Goal: Task Accomplishment & Management: Complete application form

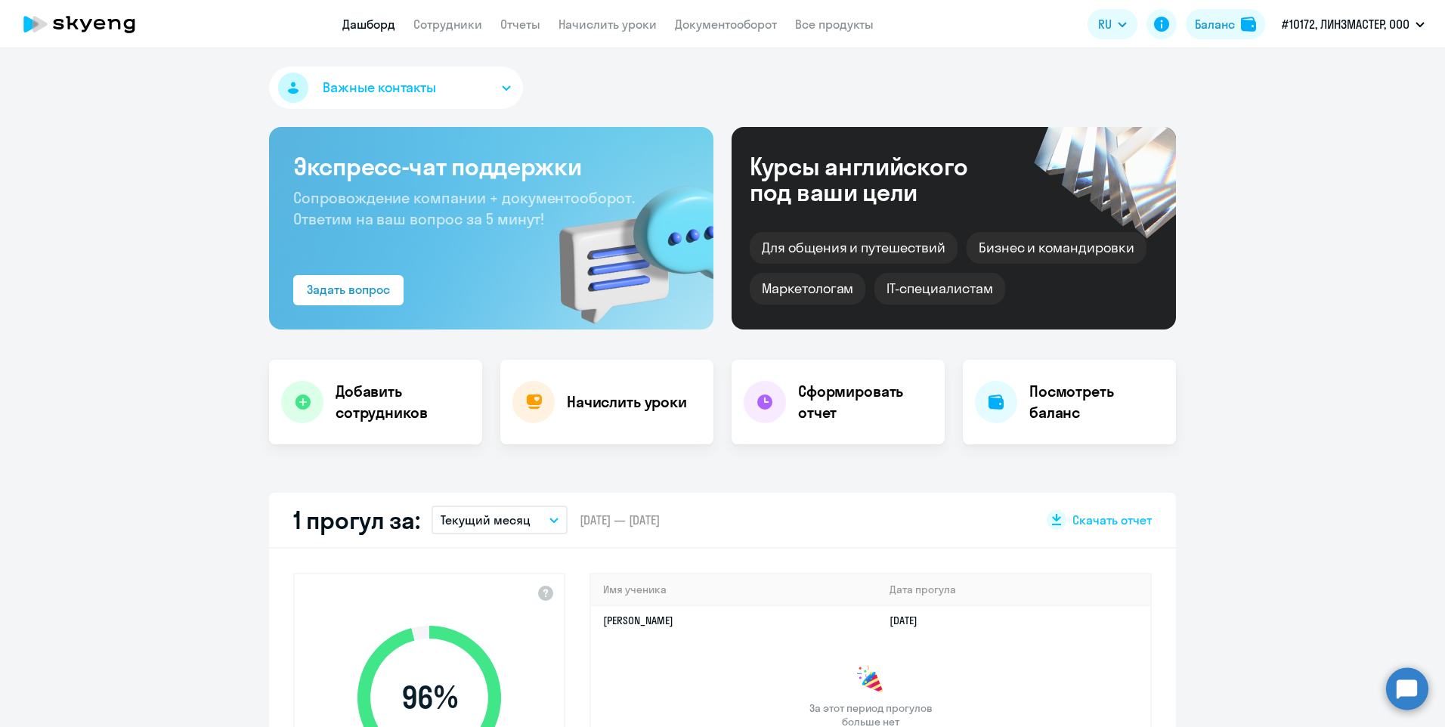
select select "30"
click at [296, 404] on icon at bounding box center [303, 402] width 16 height 16
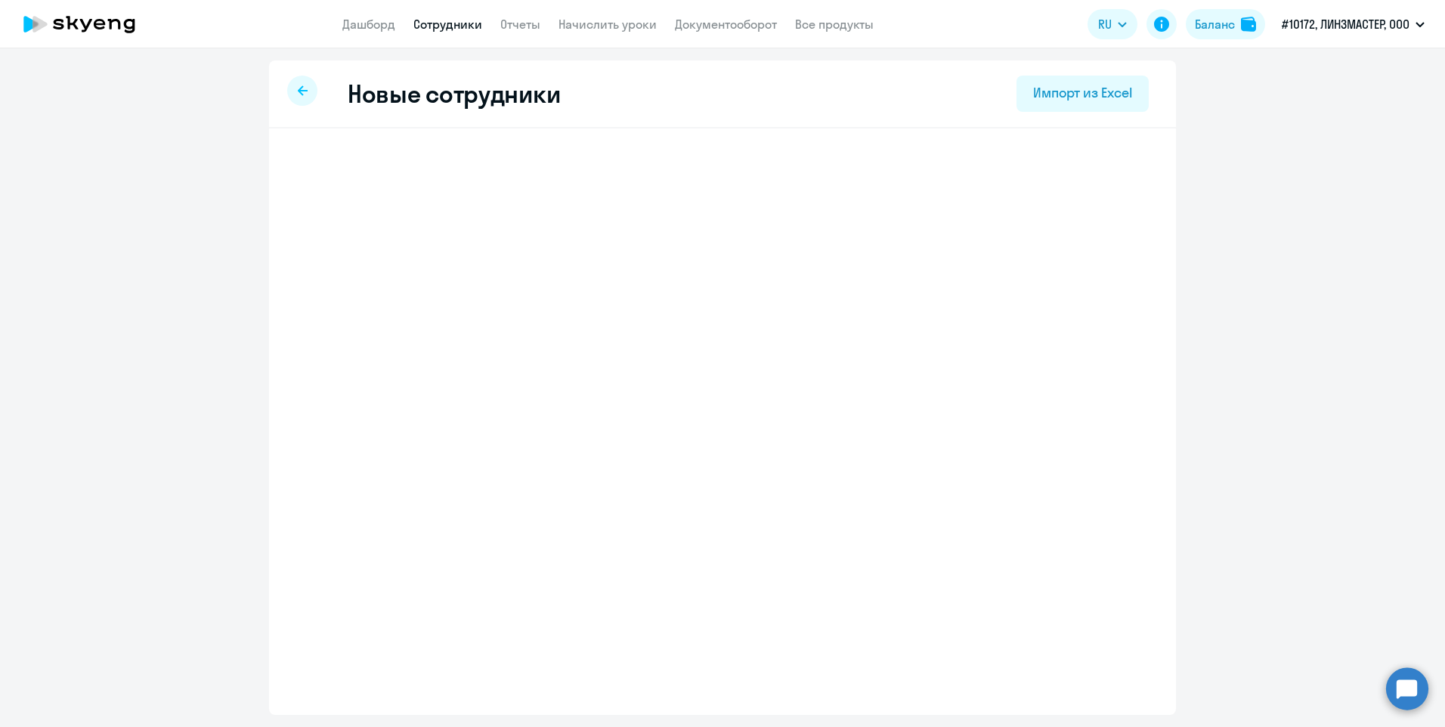
select select "english_adult_not_native_speaker"
select select "3"
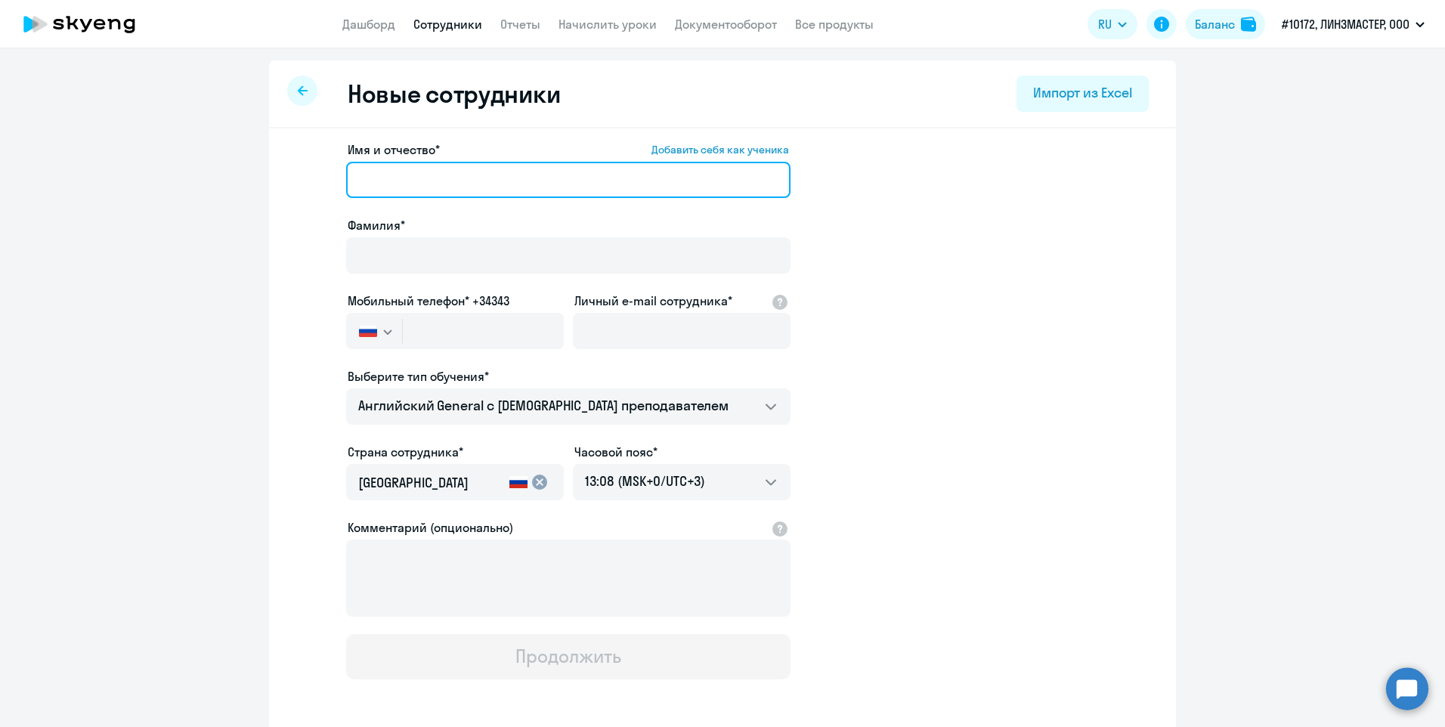
click at [437, 171] on input "Имя и отчество* Добавить себя как ученика" at bounding box center [568, 180] width 444 height 36
type input "[PERSON_NAME]"
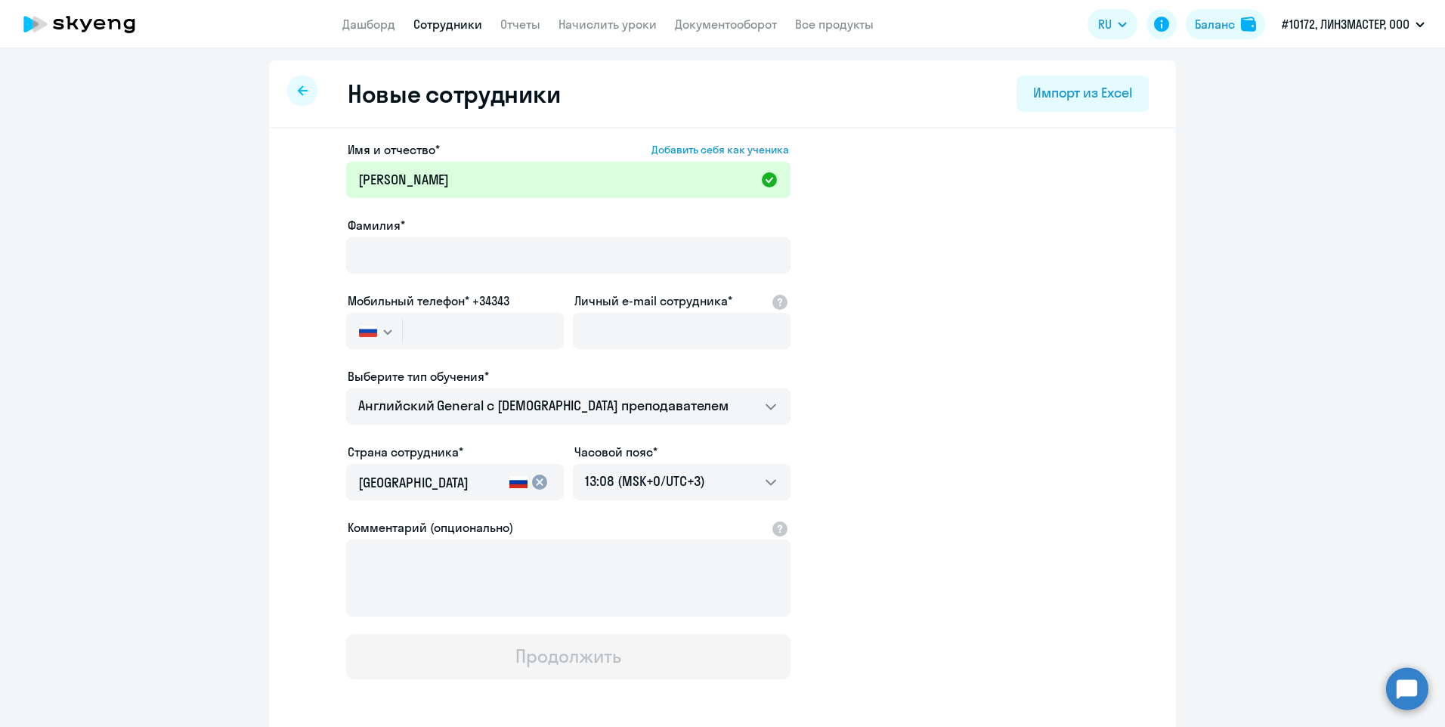
click at [438, 230] on div "Фамилия*" at bounding box center [568, 225] width 444 height 18
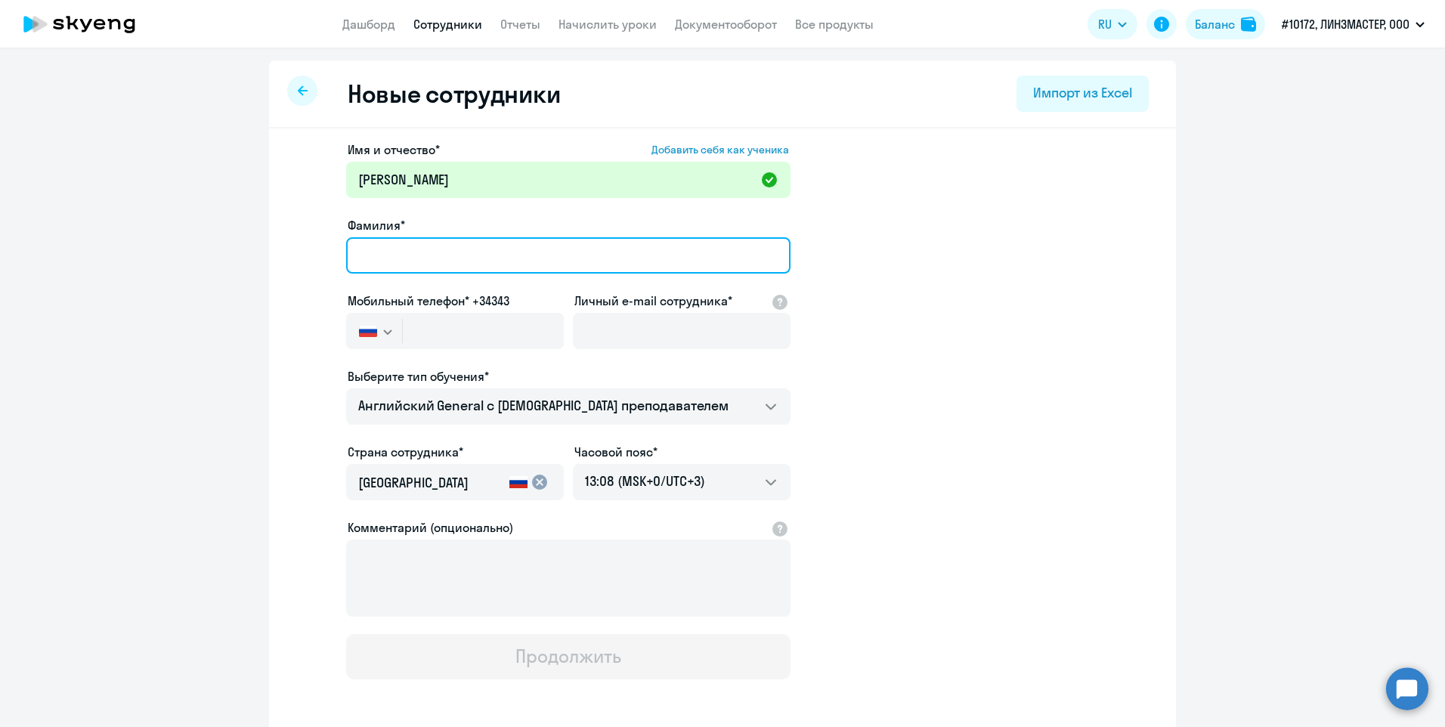
click at [385, 247] on input "Фамилия*" at bounding box center [568, 255] width 444 height 36
type input "[PERSON_NAME]"
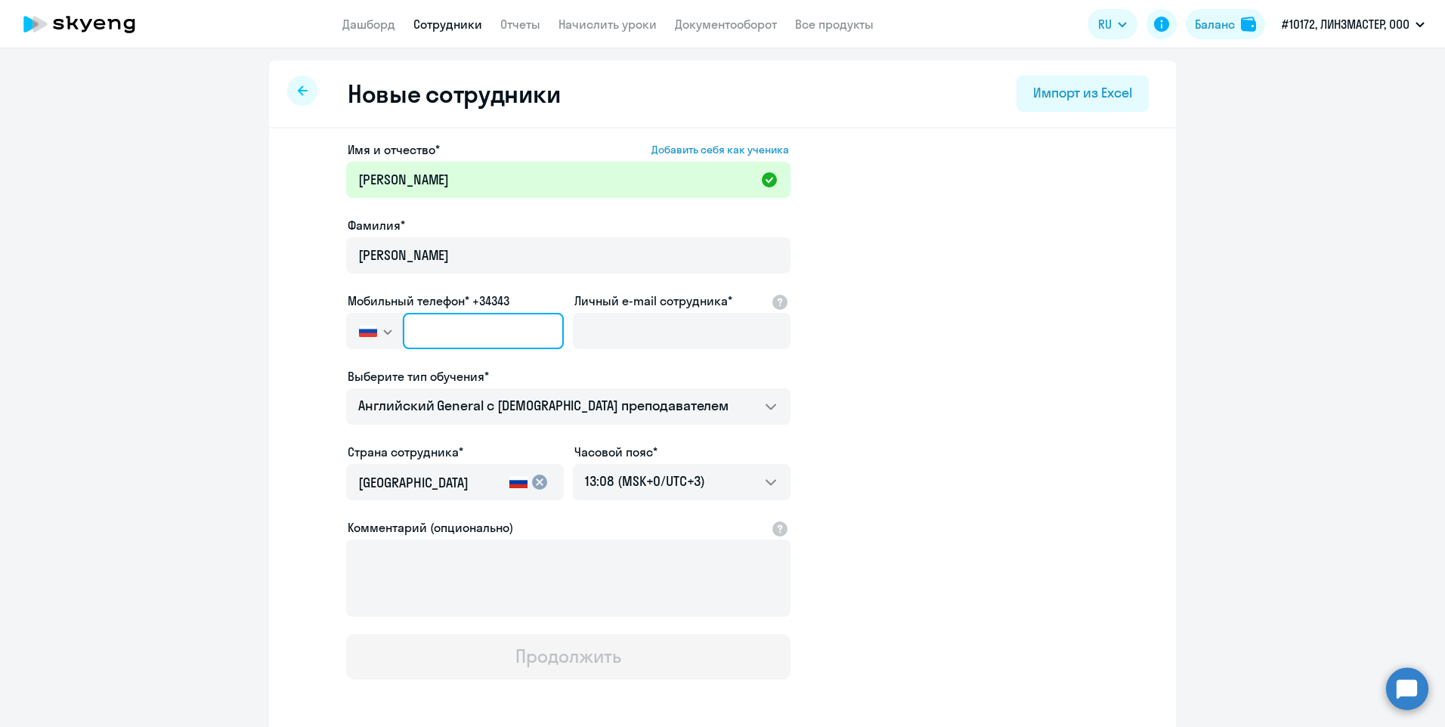
click at [408, 329] on input "text" at bounding box center [483, 331] width 161 height 36
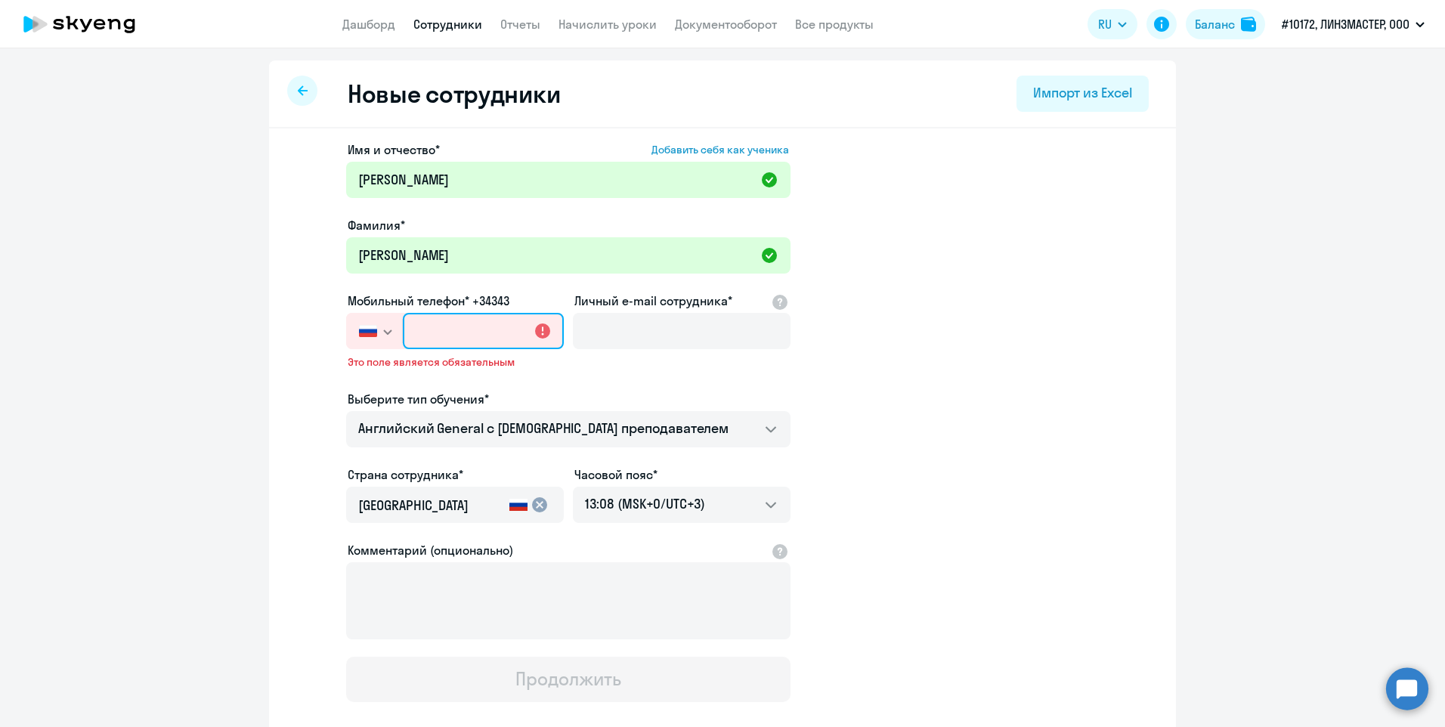
paste input "[PHONE_NUMBER]"
type input "[PHONE_NUMBER]"
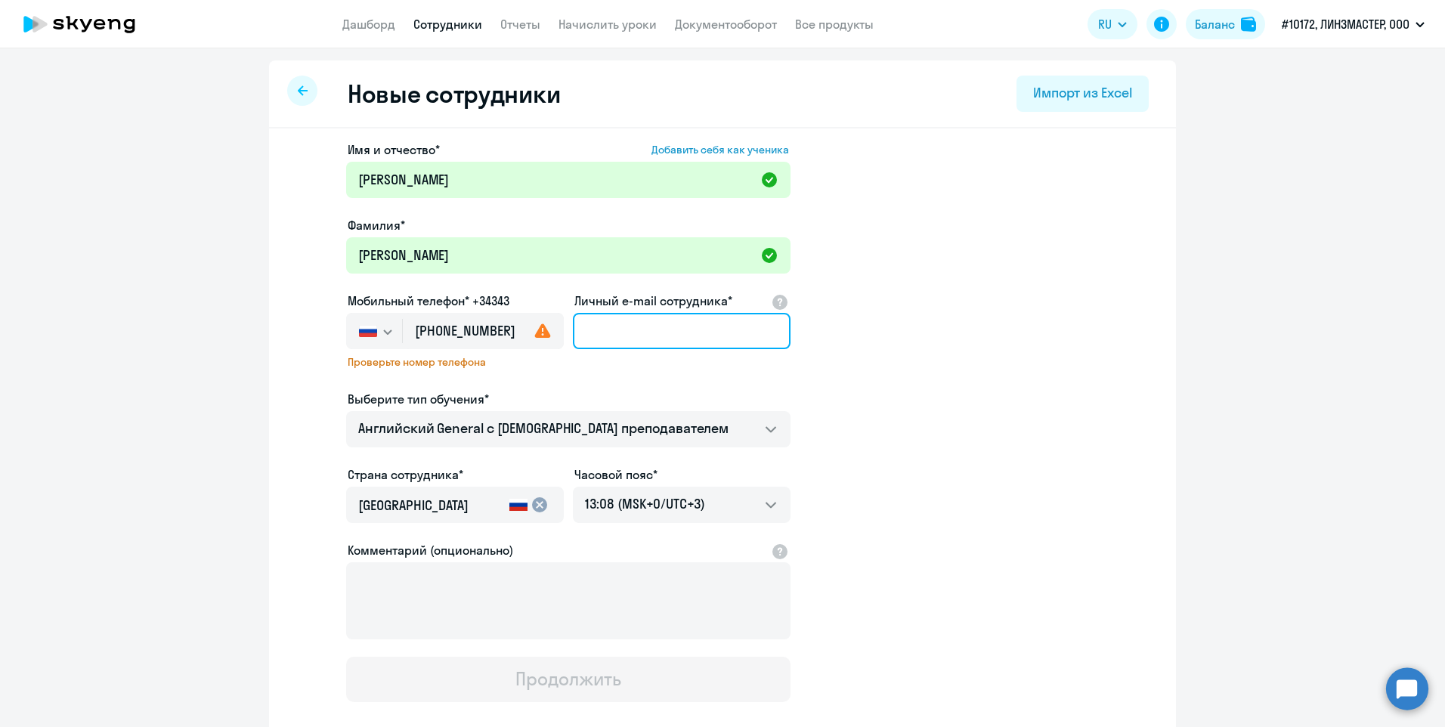
click at [650, 325] on input "Личный e-mail сотрудника*" at bounding box center [682, 331] width 218 height 36
paste input "[PERSON_NAME][EMAIL_ADDRESS][DOMAIN_NAME]"
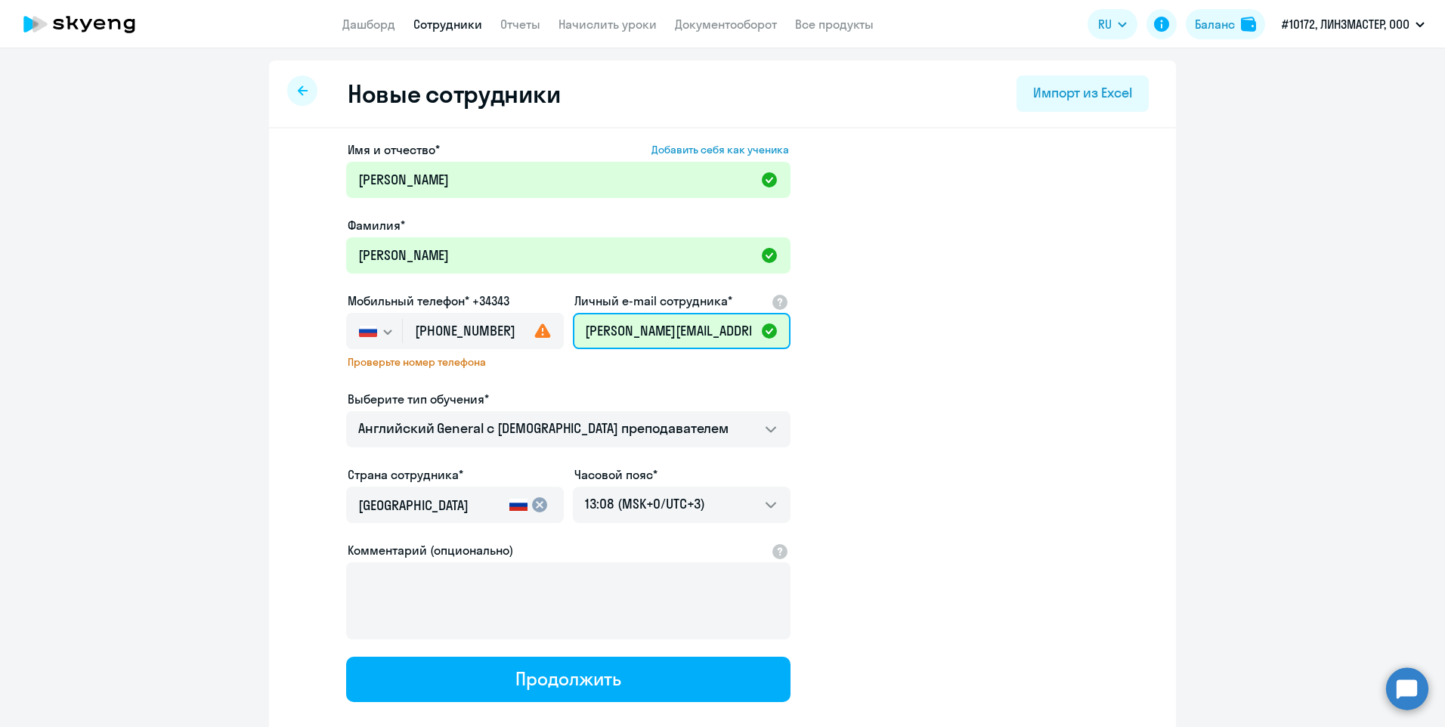
scroll to position [0, 24]
type input "[PERSON_NAME][EMAIL_ADDRESS][DOMAIN_NAME]"
click at [908, 391] on app-new-student-form "Имя и отчество* Добавить себя как ученика [PERSON_NAME]* [PERSON_NAME] Мобильны…" at bounding box center [722, 421] width 858 height 561
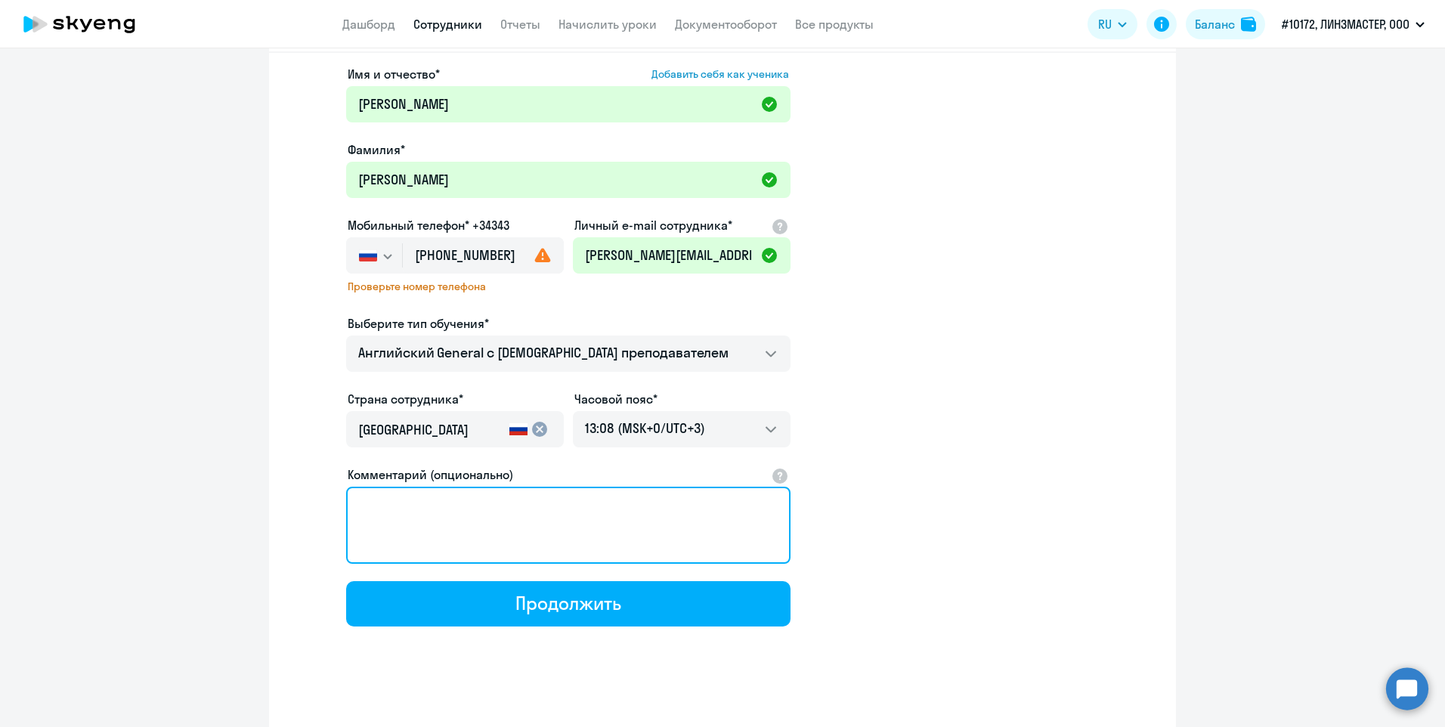
click at [456, 512] on textarea "Комментарий (опционально)" at bounding box center [568, 525] width 444 height 77
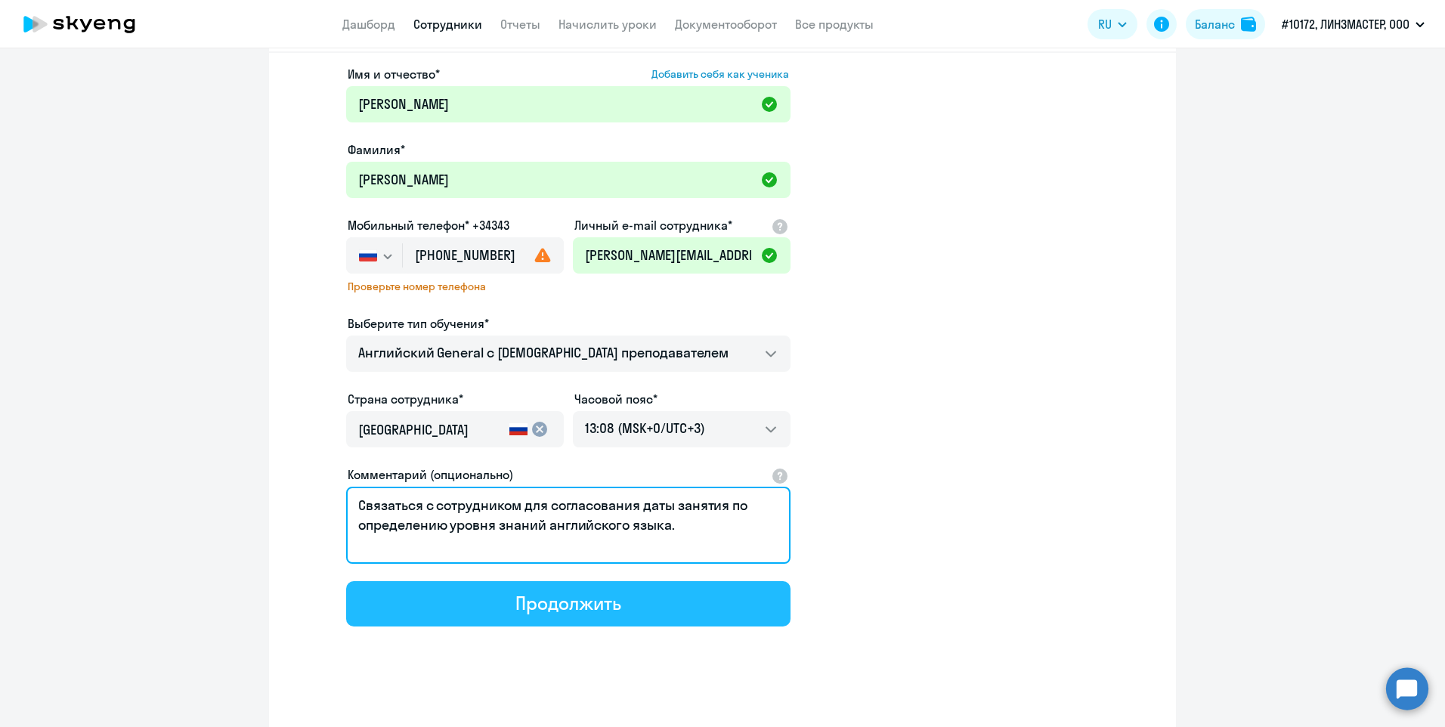
type textarea "Связаться с сотрудником для согласования даты занятия по определению уровня зна…"
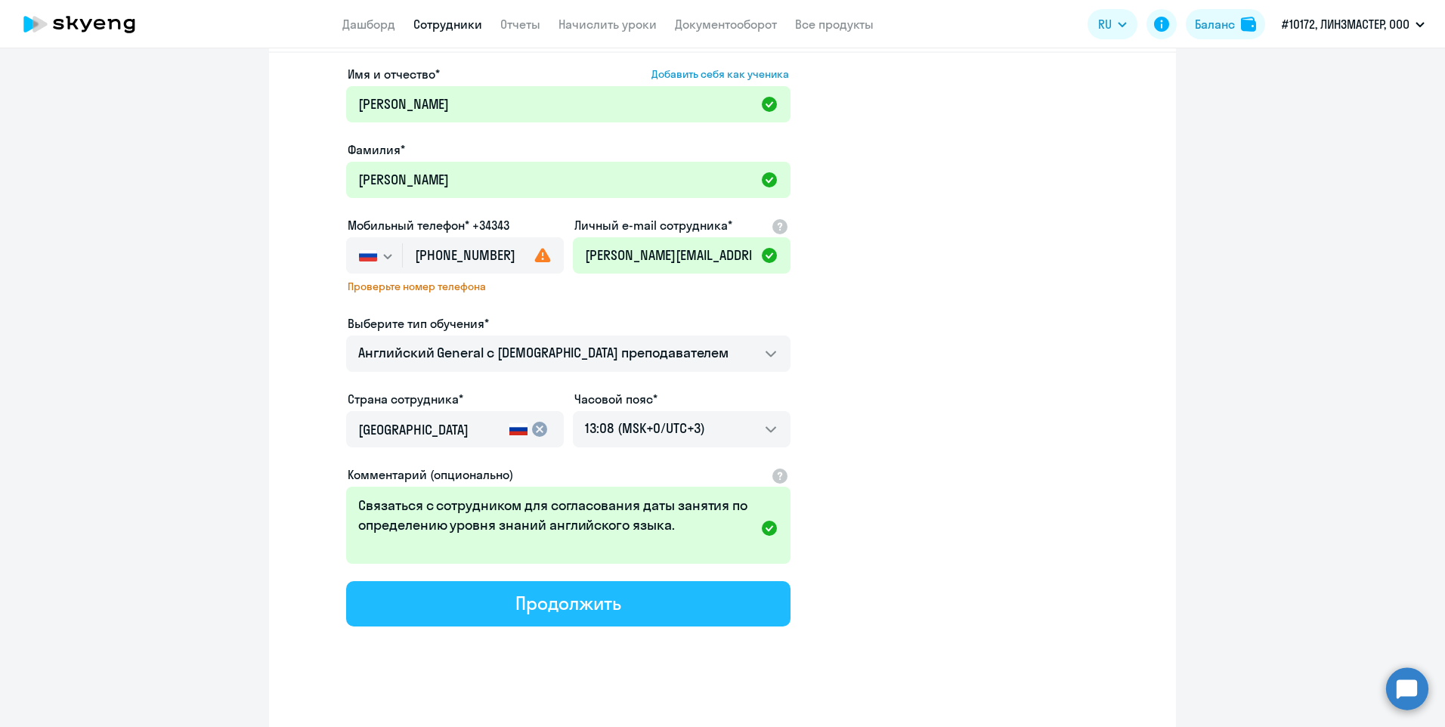
click at [560, 605] on div "Продолжить" at bounding box center [567, 603] width 105 height 24
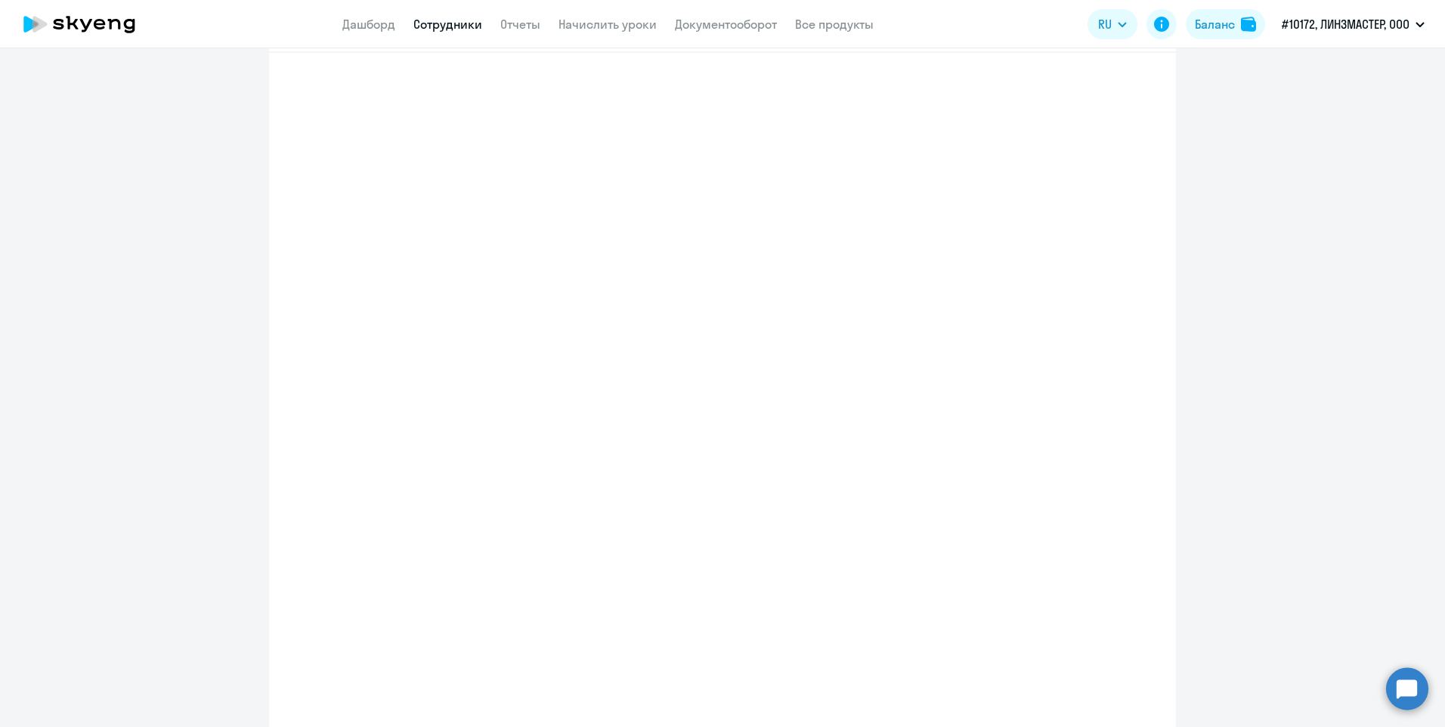
select select "english_adult_not_native_speaker"
select select "3"
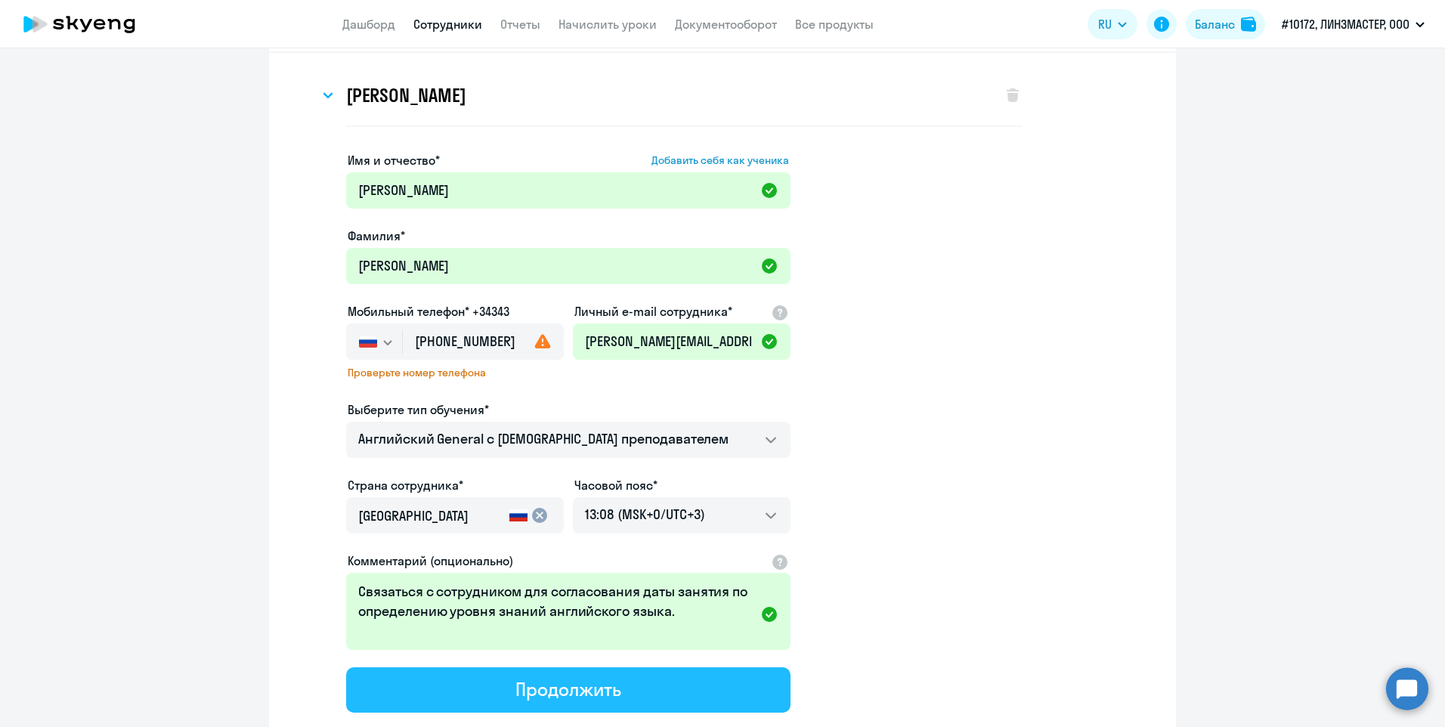
scroll to position [0, 0]
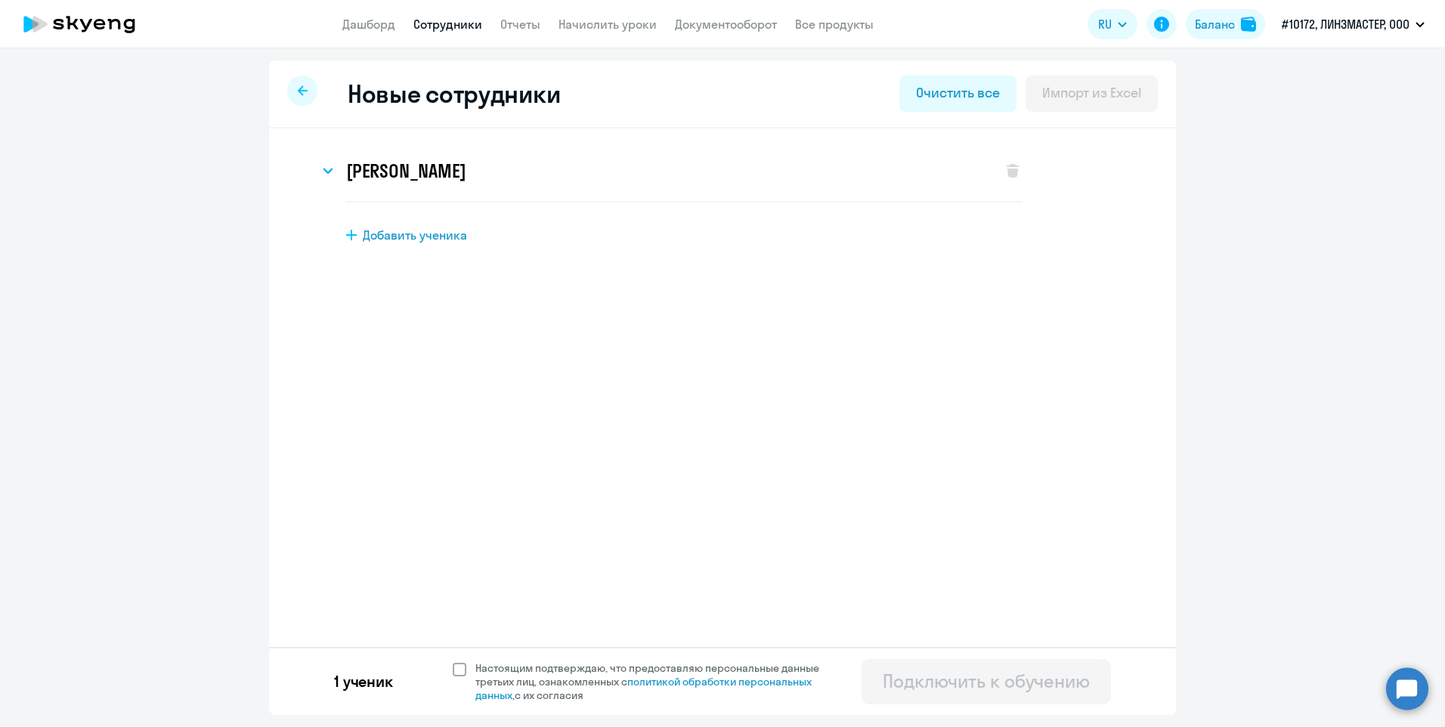
click at [456, 670] on span at bounding box center [460, 670] width 14 height 14
click at [453, 661] on input "Настоящим подтверждаю, что предоставляю персональные данные третьих лиц, ознако…" at bounding box center [452, 660] width 1 height 1
checkbox input "true"
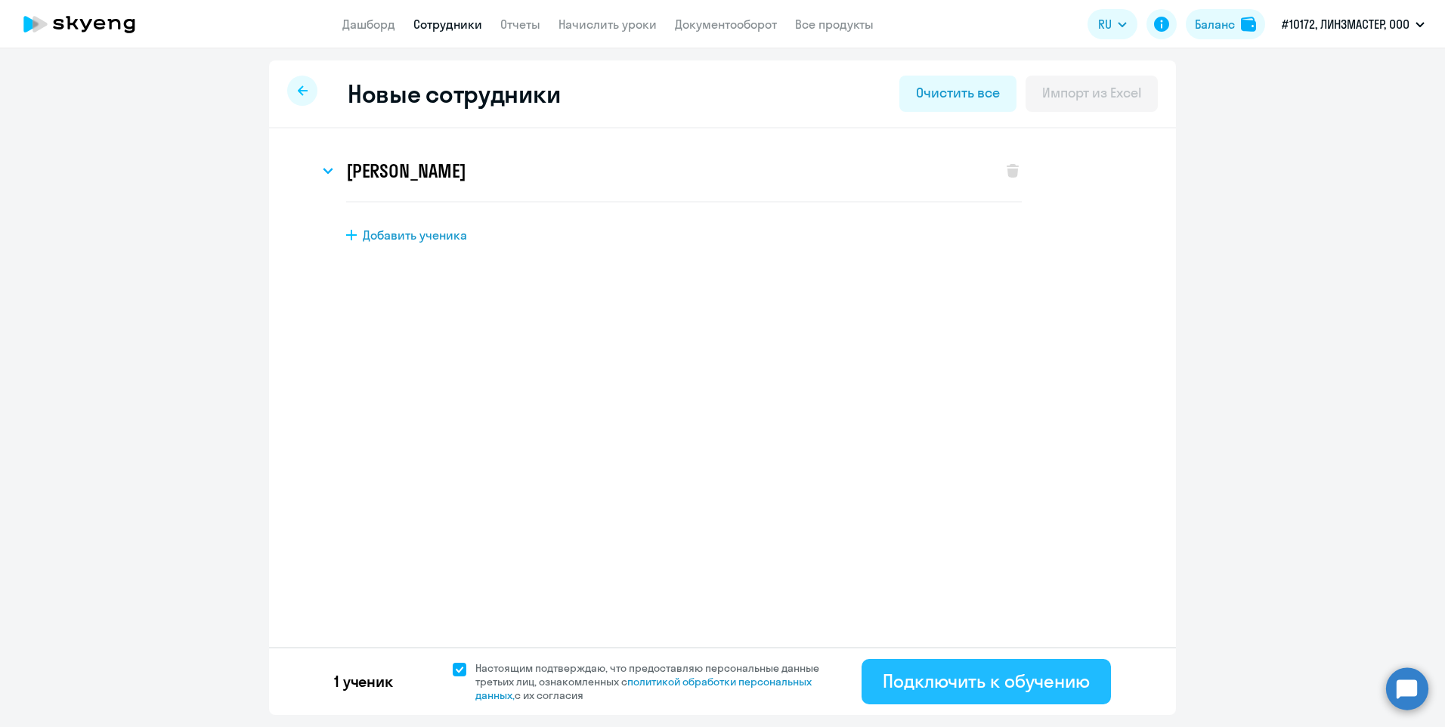
click at [982, 683] on div "Подключить к обучению" at bounding box center [986, 681] width 207 height 24
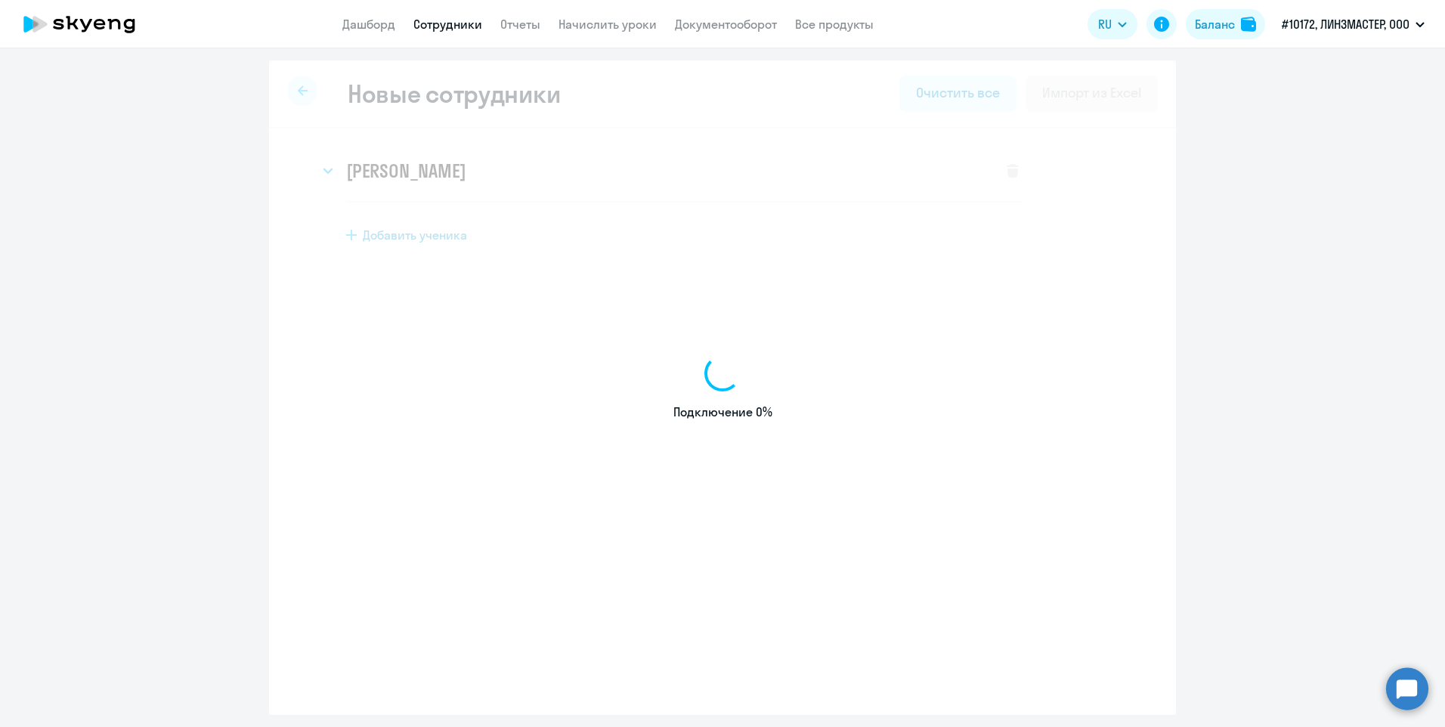
select select "english_adult_not_native_speaker"
select select "3"
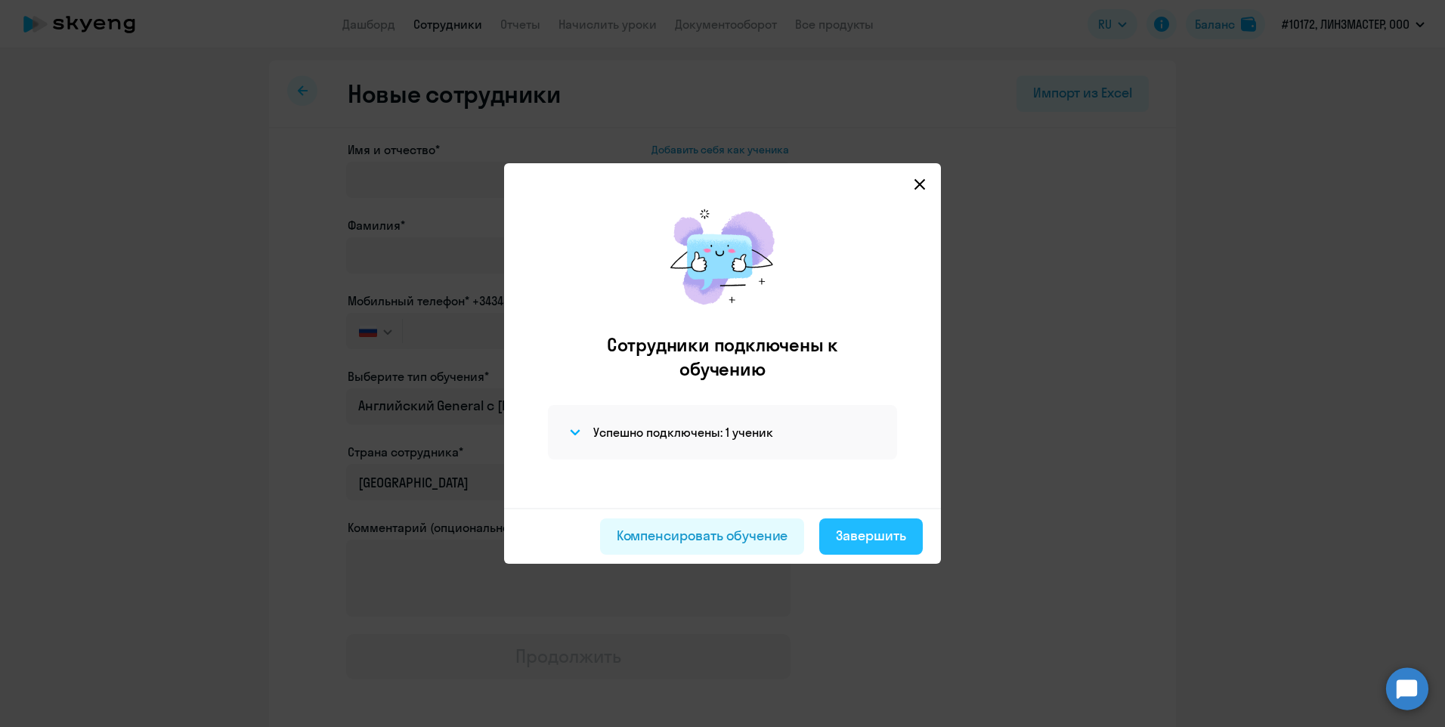
click at [892, 534] on div "Завершить" at bounding box center [871, 536] width 70 height 20
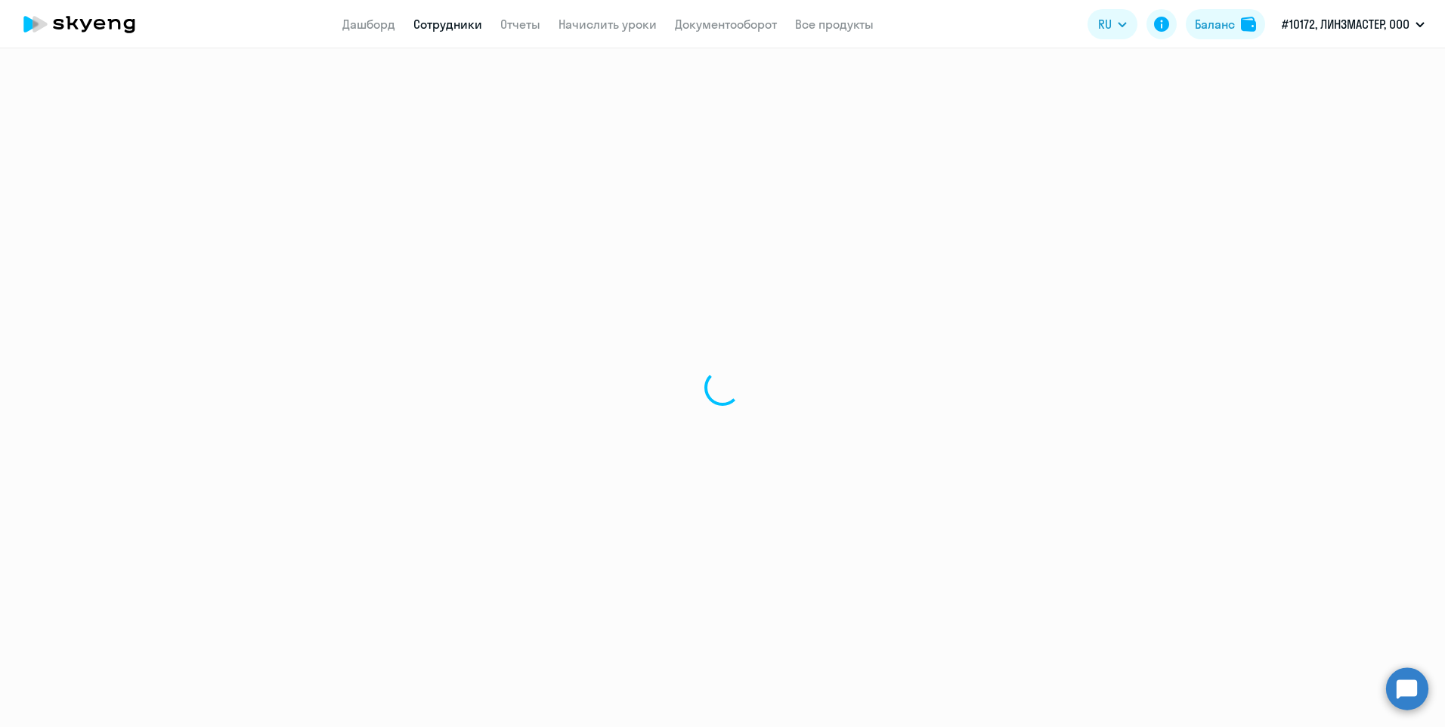
select select "30"
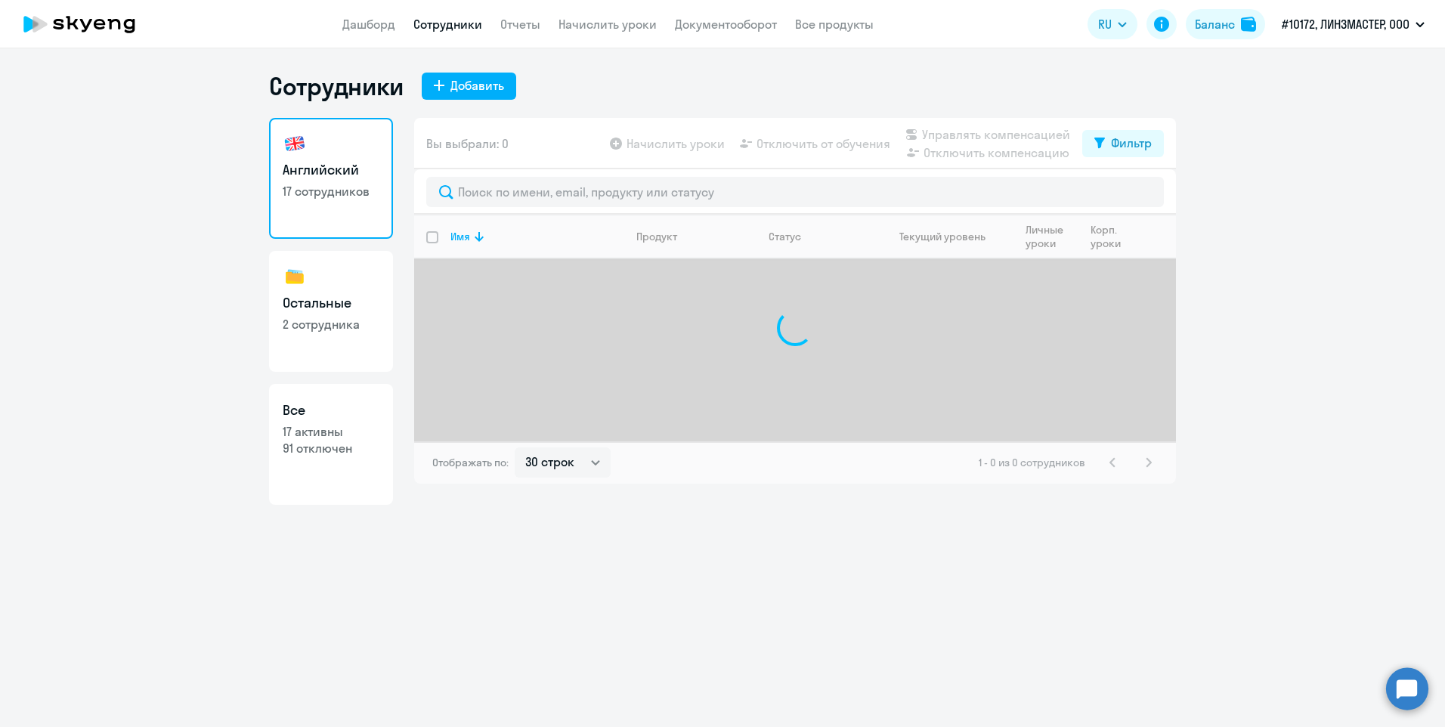
click at [462, 27] on link "Сотрудники" at bounding box center [447, 24] width 69 height 15
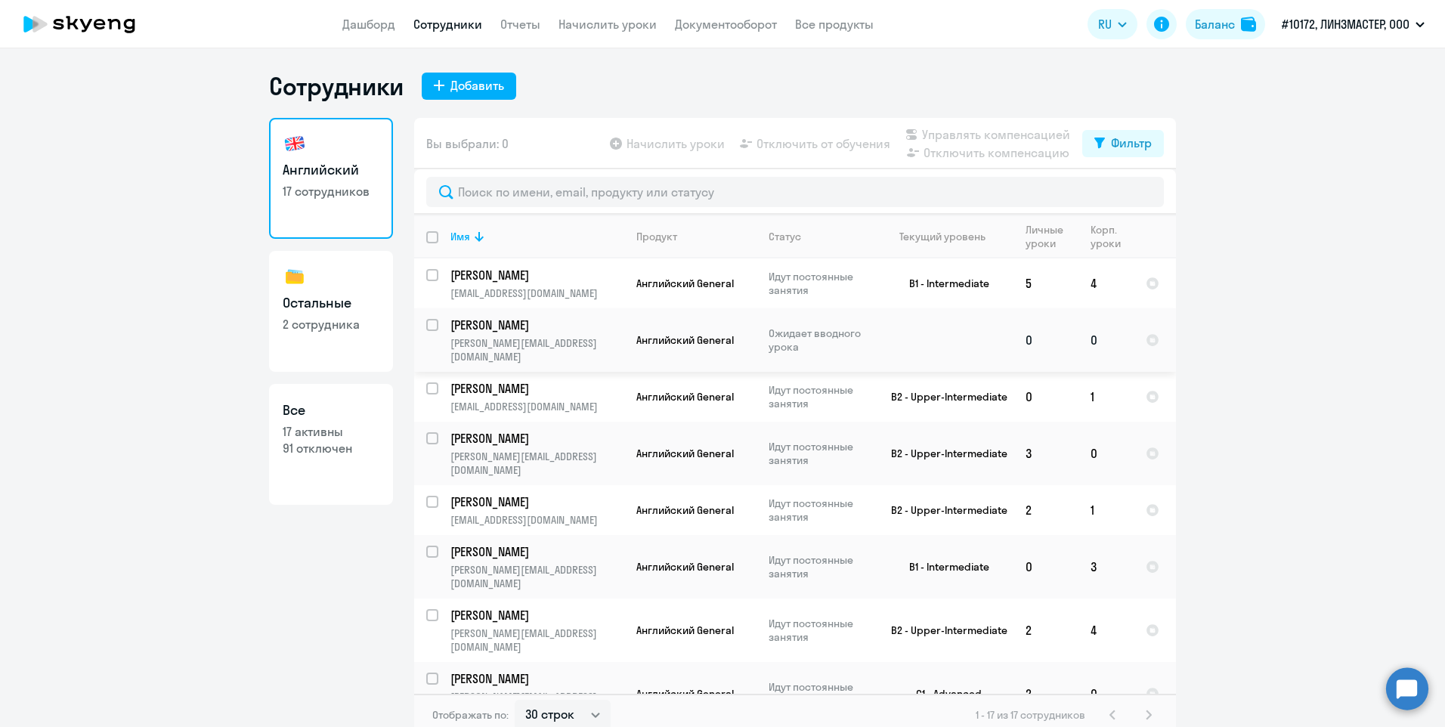
click at [1088, 334] on td "0" at bounding box center [1105, 339] width 55 height 63
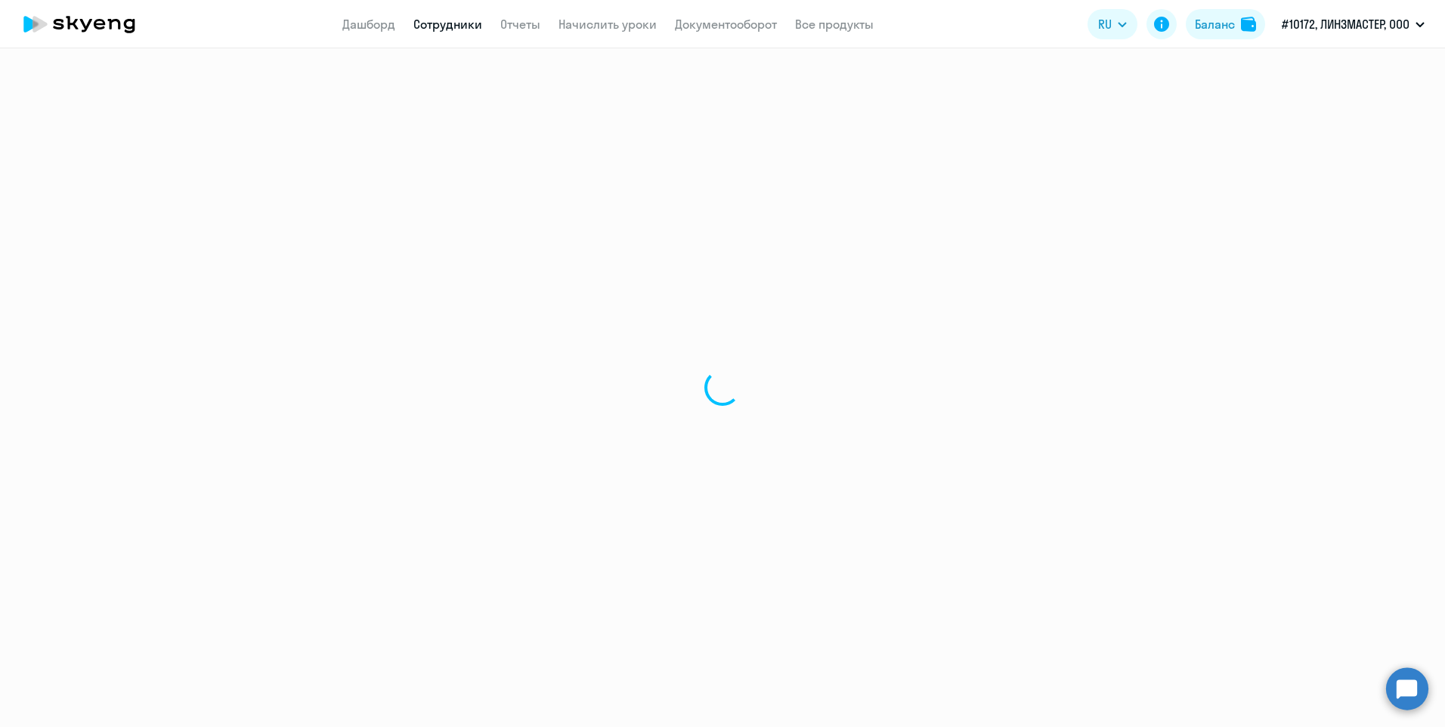
select select "english"
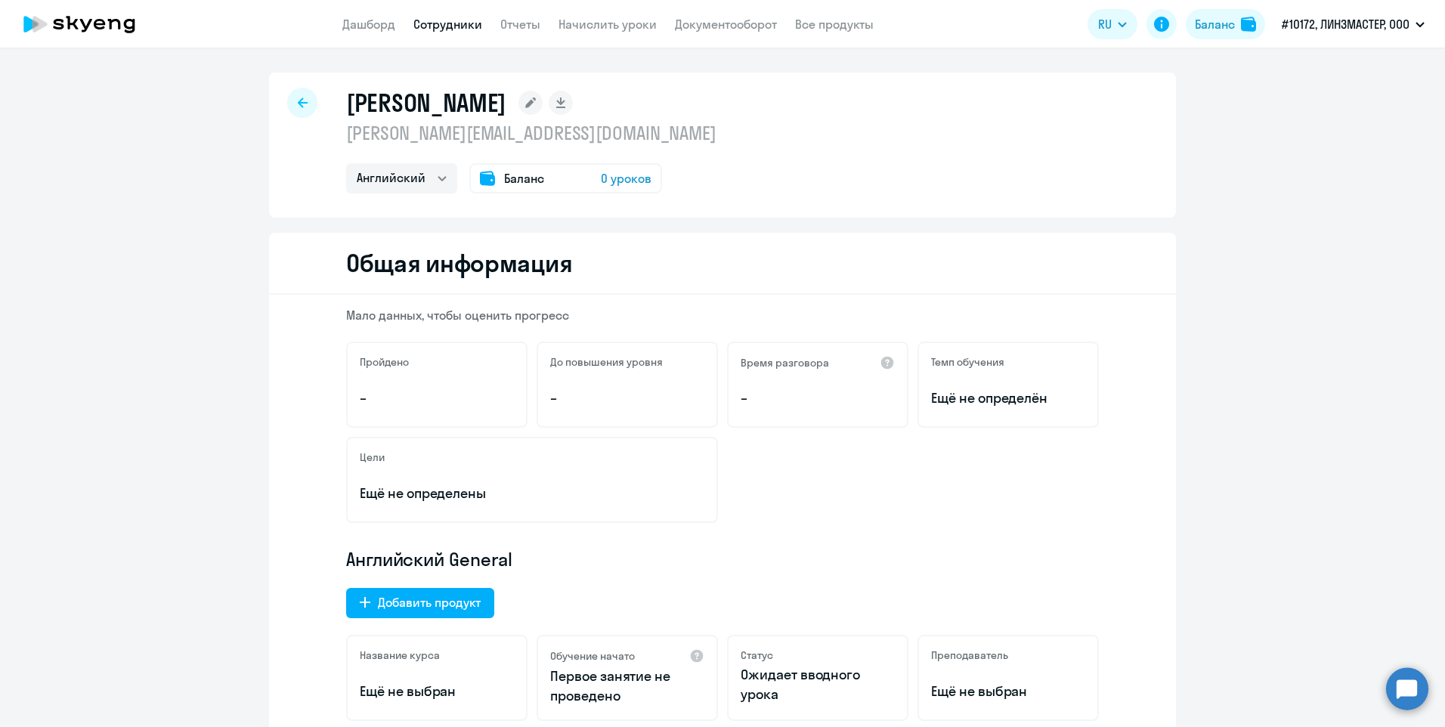
click at [444, 26] on link "Сотрудники" at bounding box center [447, 24] width 69 height 15
select select "30"
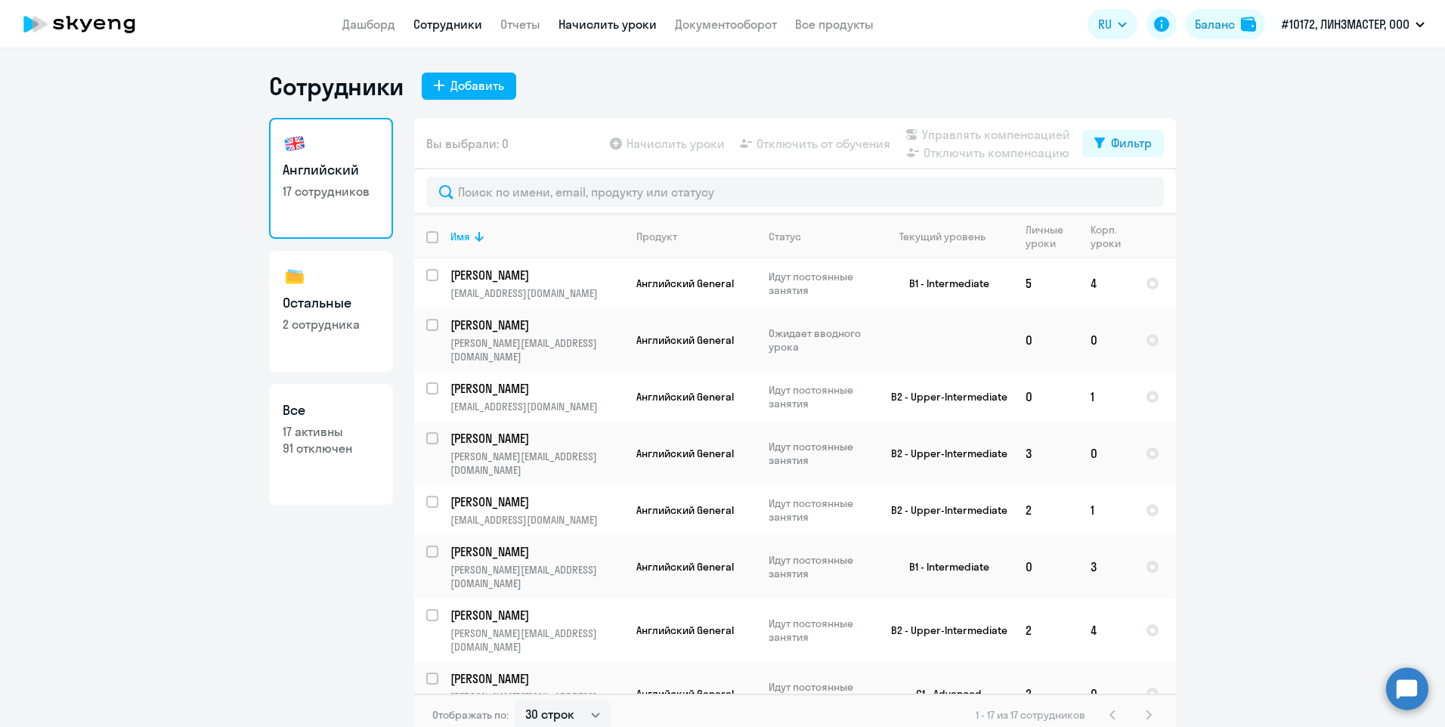
click at [611, 18] on link "Начислить уроки" at bounding box center [607, 24] width 98 height 15
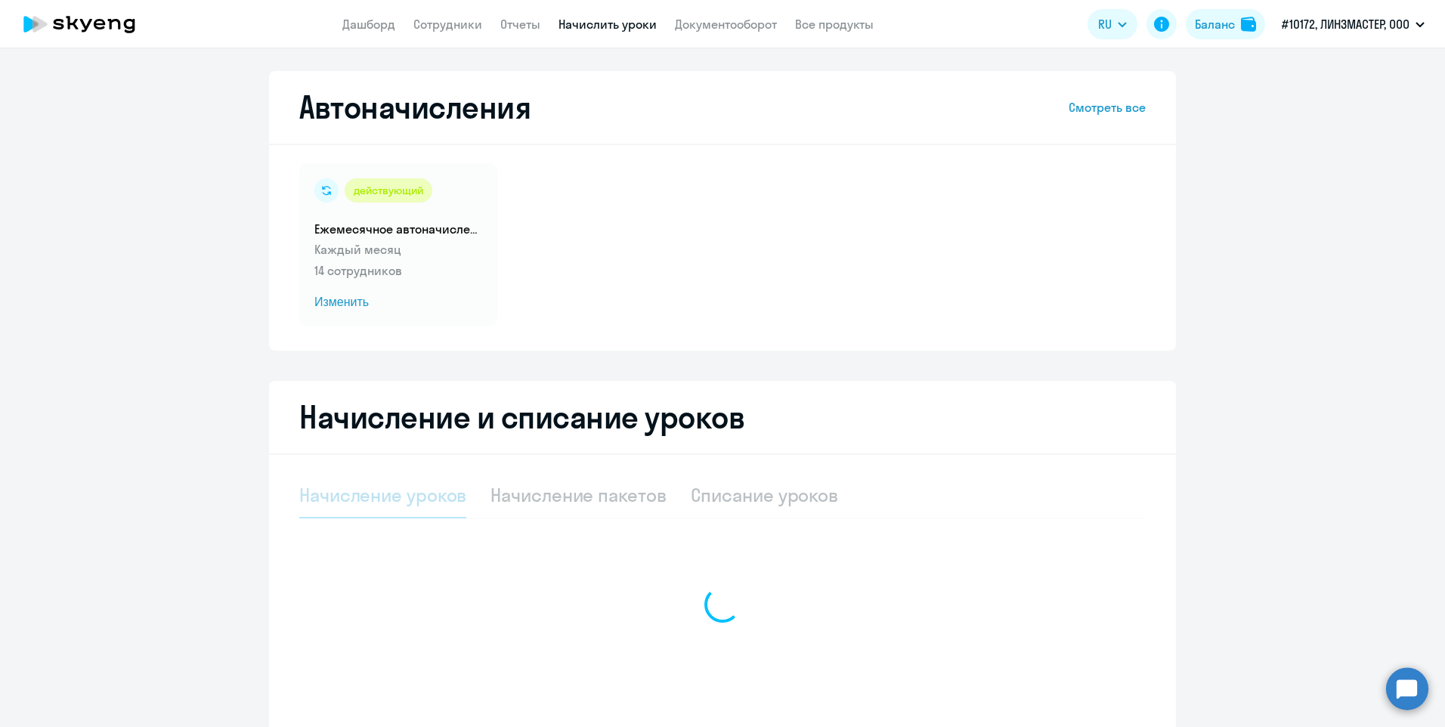
select select "10"
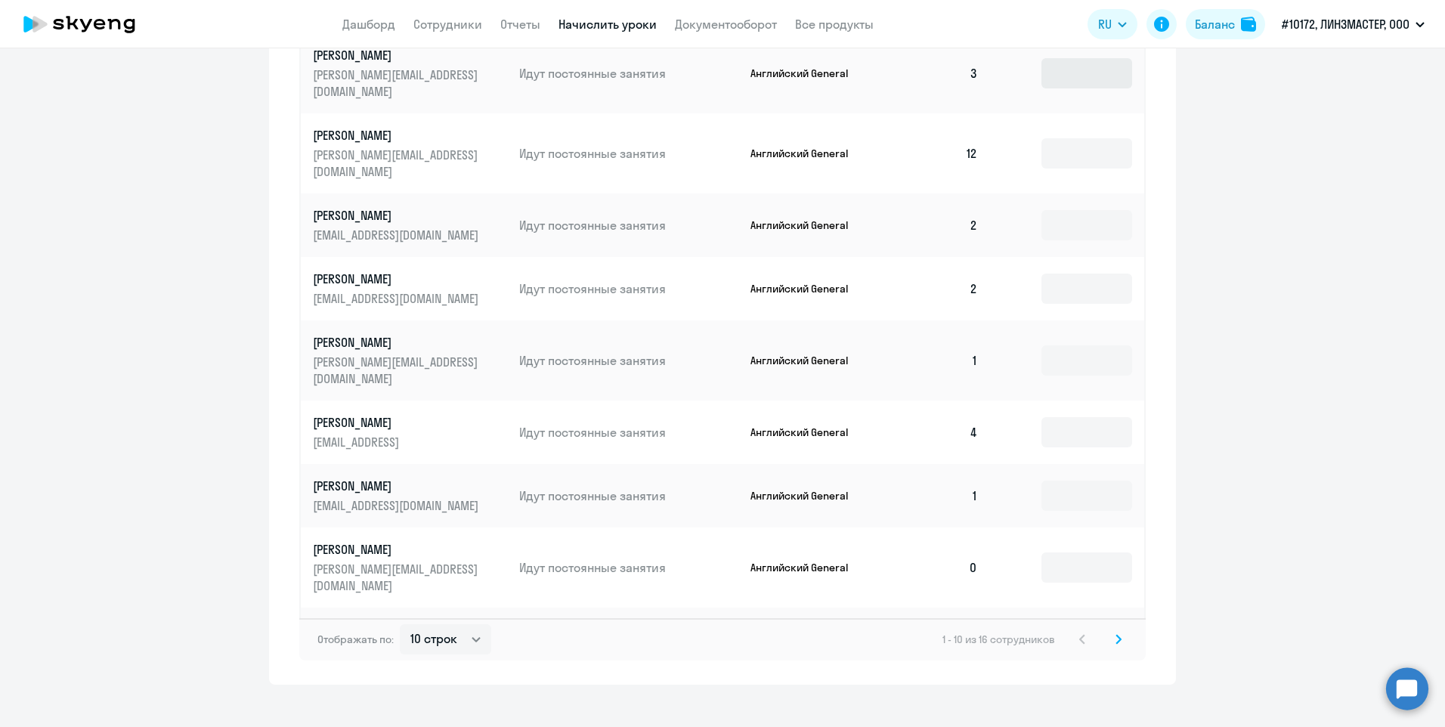
scroll to position [760, 0]
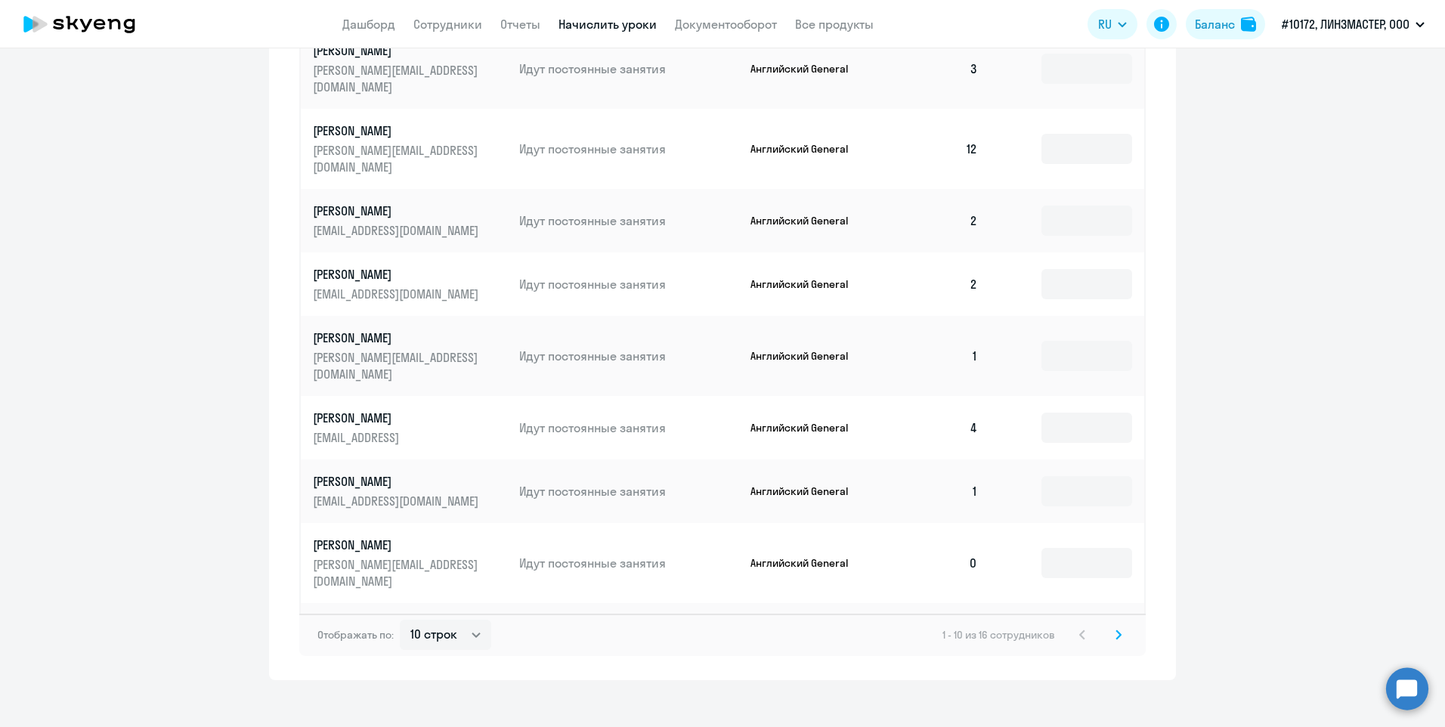
click at [1116, 630] on icon at bounding box center [1118, 634] width 5 height 8
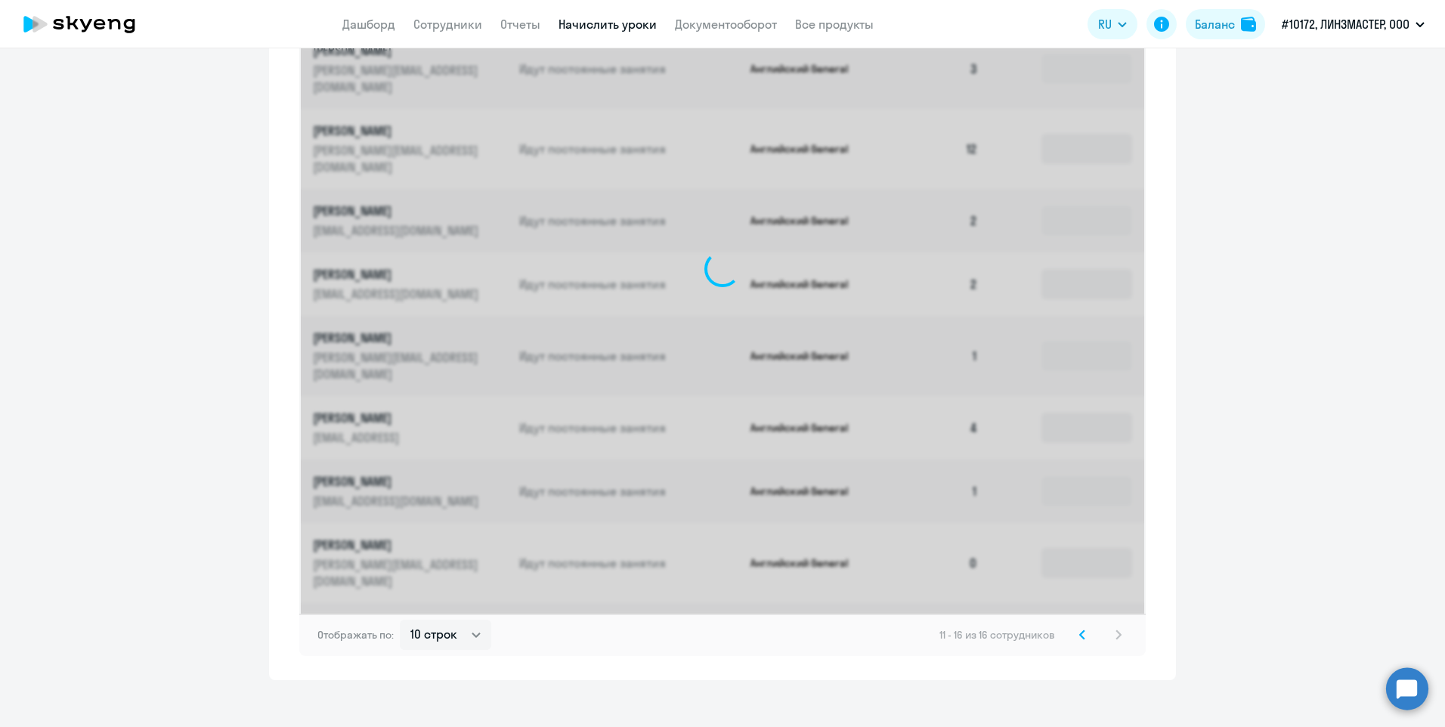
scroll to position [506, 0]
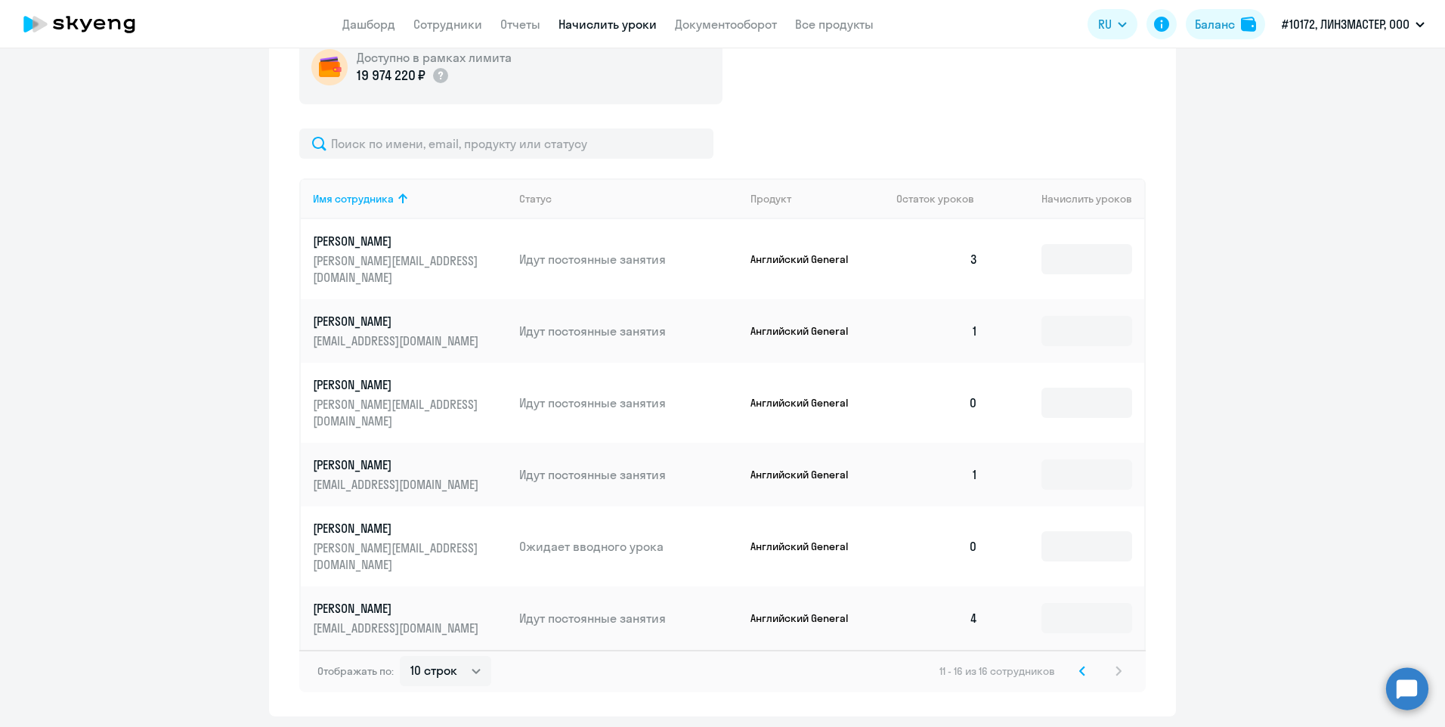
click at [983, 507] on td "0" at bounding box center [937, 546] width 106 height 80
click at [967, 507] on td "0" at bounding box center [937, 546] width 106 height 80
click at [1026, 506] on td at bounding box center [1067, 546] width 154 height 80
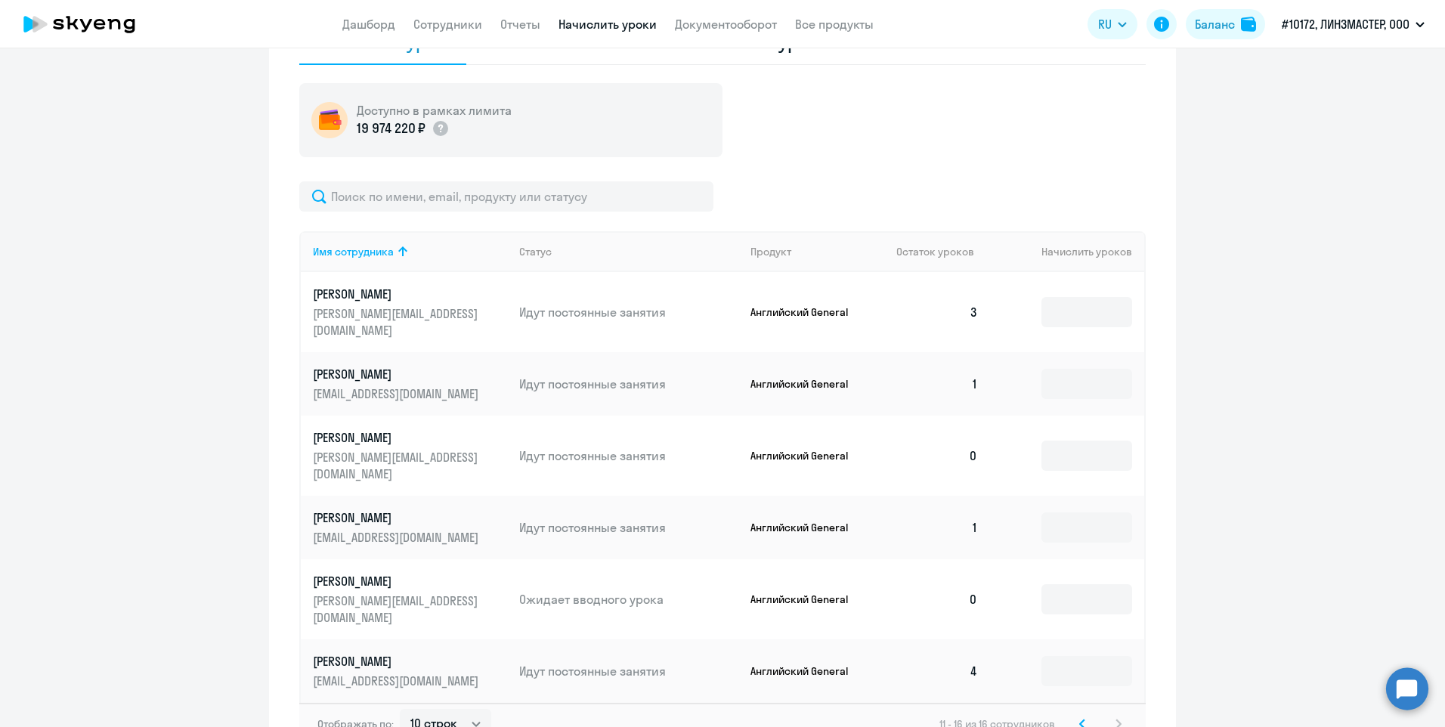
scroll to position [0, 0]
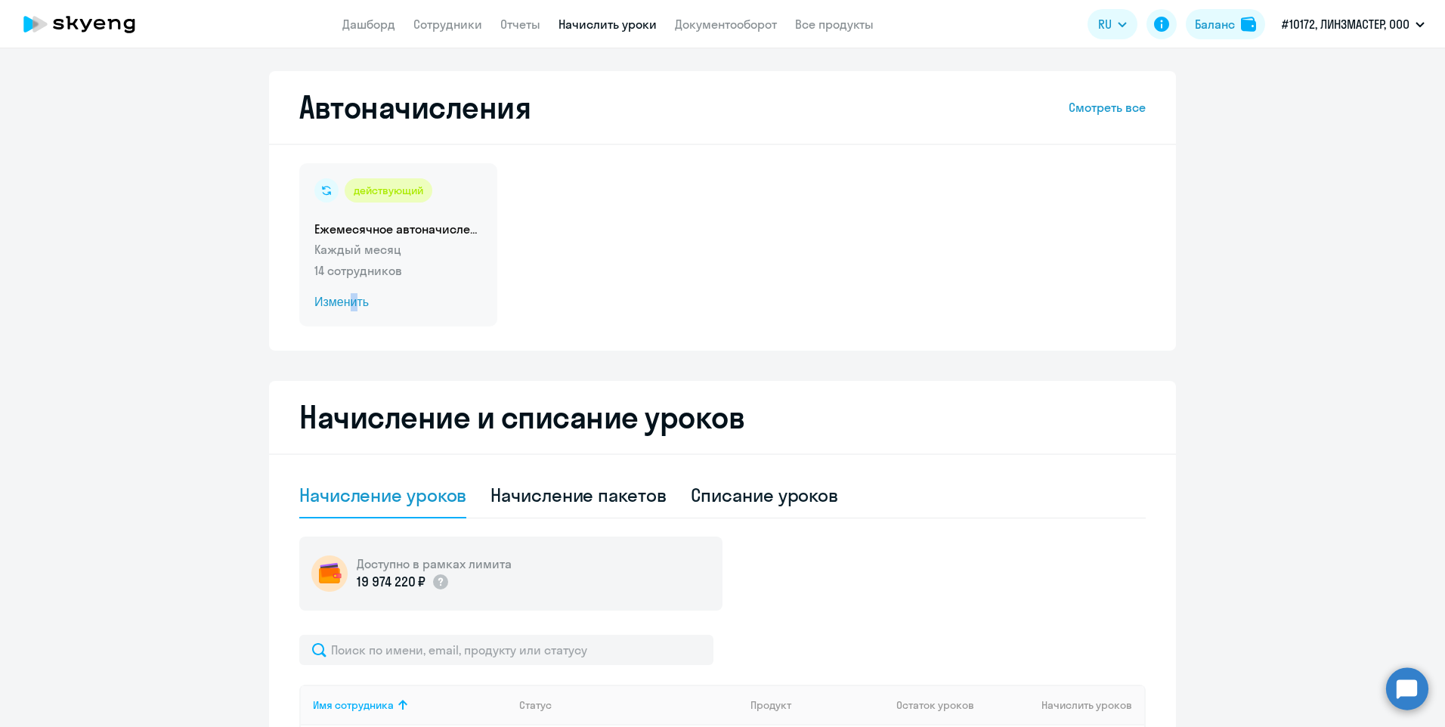
click at [349, 305] on span "Изменить" at bounding box center [398, 302] width 168 height 18
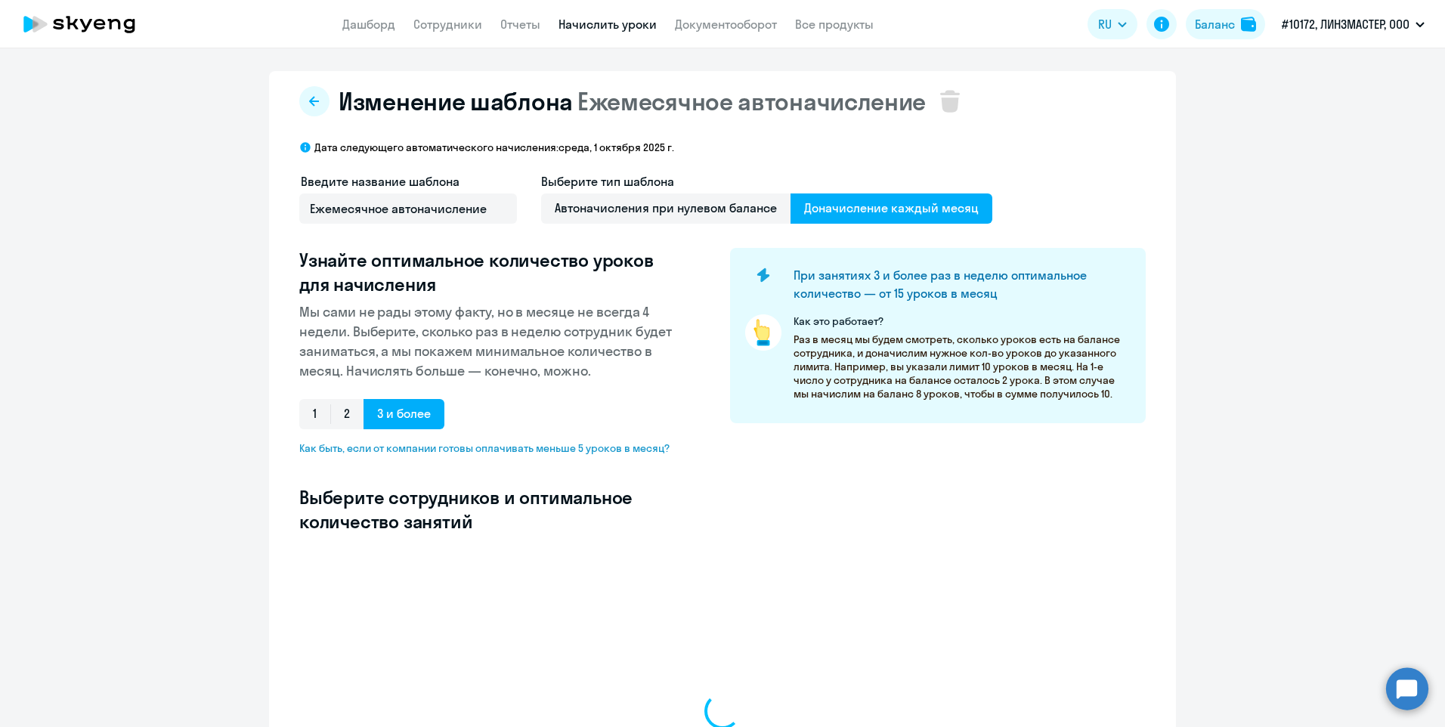
select select "10"
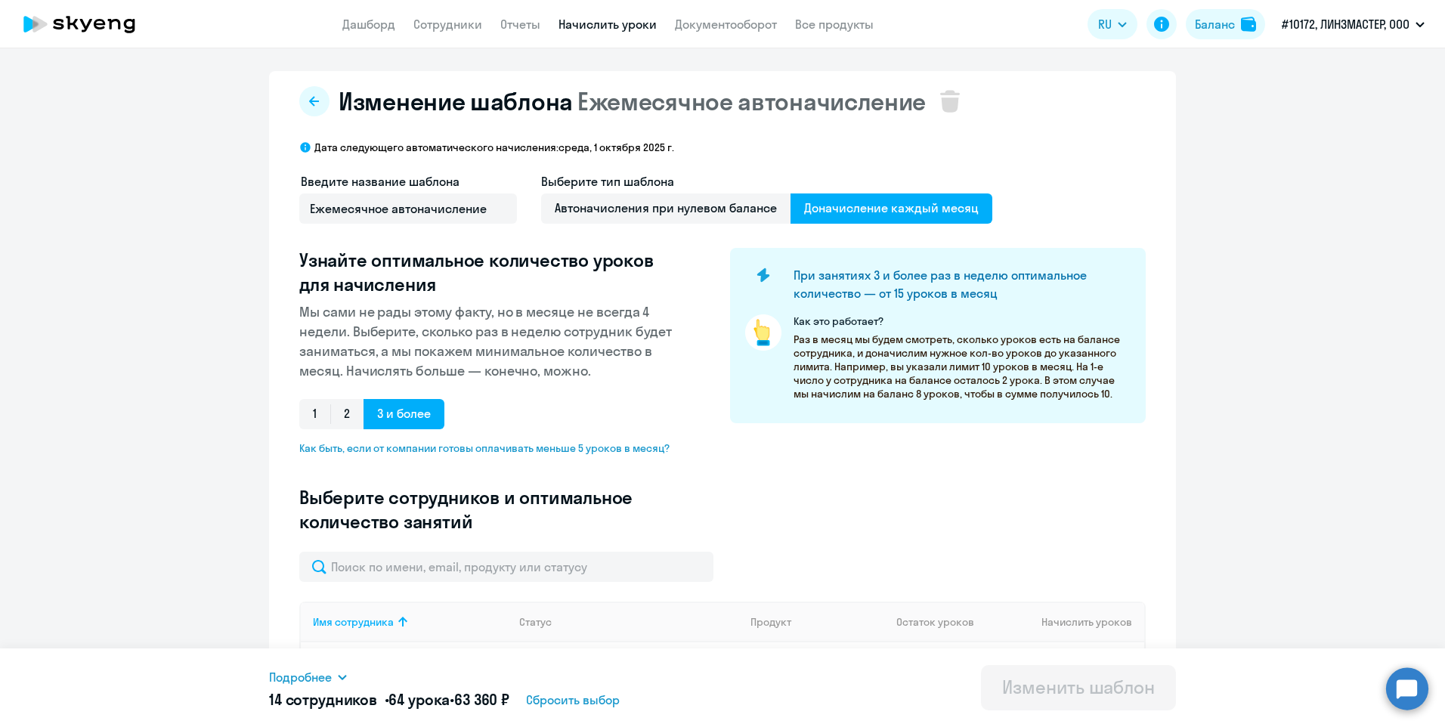
click at [632, 22] on link "Начислить уроки" at bounding box center [607, 24] width 98 height 15
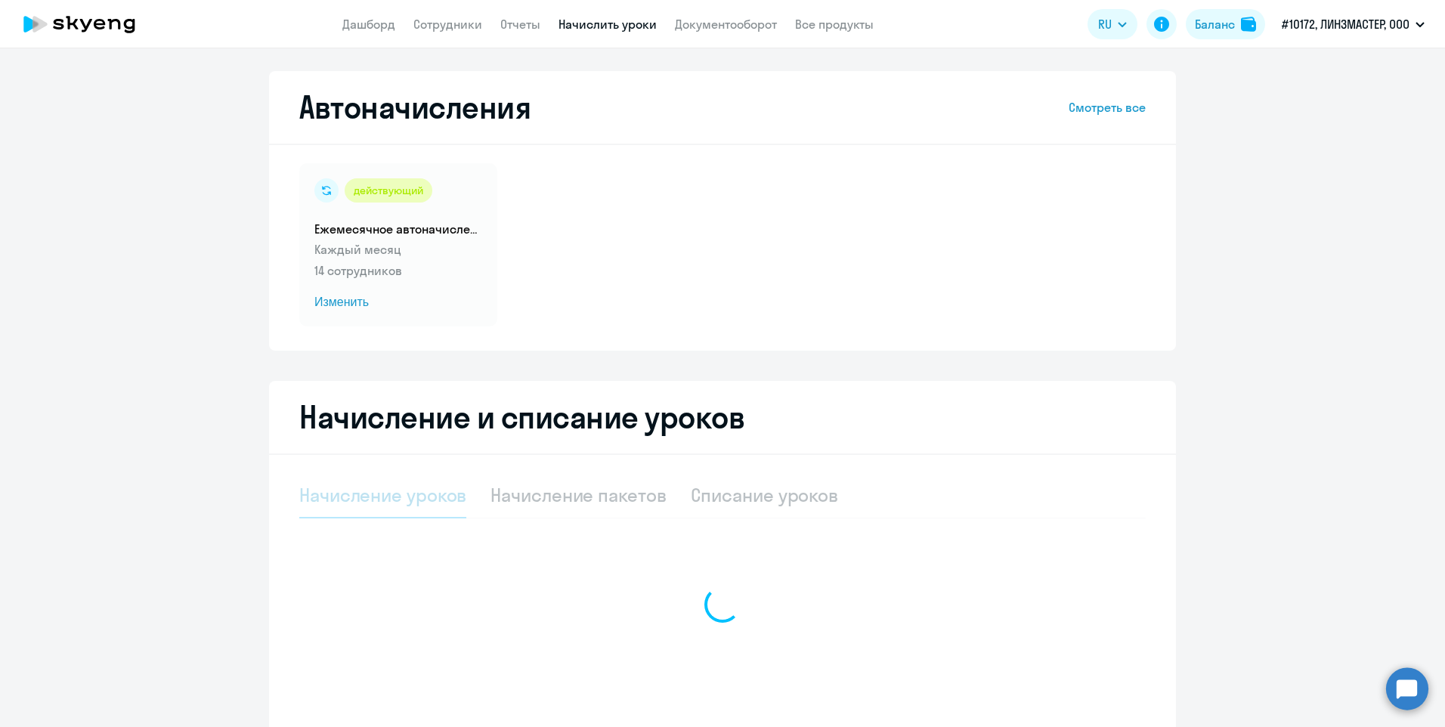
select select "10"
